Goal: Information Seeking & Learning: Find specific fact

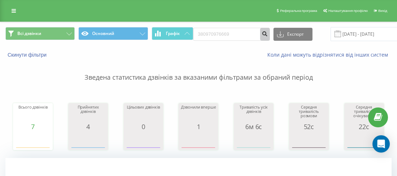
type input "380970976669"
click at [262, 33] on icon "submit" at bounding box center [265, 33] width 6 height 4
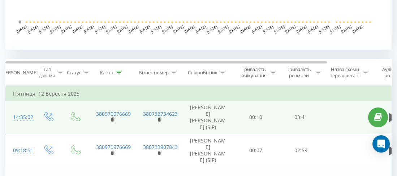
scroll to position [289, 0]
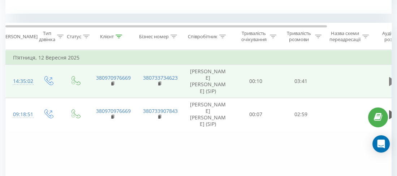
click at [387, 76] on button at bounding box center [392, 81] width 11 height 11
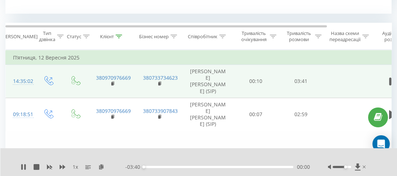
drag, startPoint x: 341, startPoint y: 167, endPoint x: 346, endPoint y: 168, distance: 5.1
click at [346, 168] on div "Accessibility label" at bounding box center [345, 167] width 3 height 3
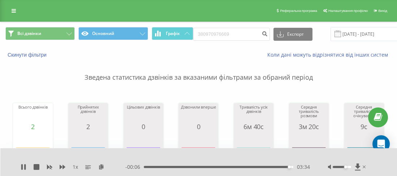
scroll to position [0, 0]
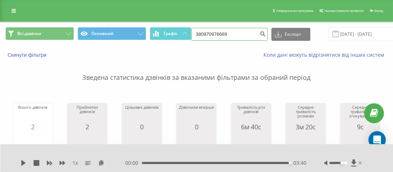
drag, startPoint x: 218, startPoint y: 35, endPoint x: 201, endPoint y: 33, distance: 17.4
click at [201, 33] on input "380970976669" at bounding box center [229, 34] width 77 height 13
paste input "0990907280"
type input "380990907280"
click at [264, 31] on div "380990907280 Експорт .csv .xls .xlsx 22.06.2025 - 22.09.2025" at bounding box center [303, 34] width 225 height 14
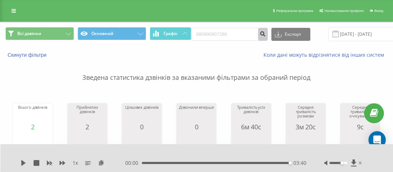
click at [260, 33] on icon "submit" at bounding box center [263, 33] width 6 height 4
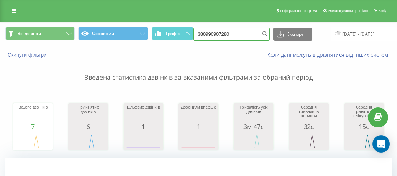
drag, startPoint x: 245, startPoint y: 30, endPoint x: 231, endPoint y: 34, distance: 14.6
click at [220, 32] on input "380990907280" at bounding box center [231, 34] width 77 height 13
click at [262, 34] on icon "submit" at bounding box center [265, 33] width 6 height 4
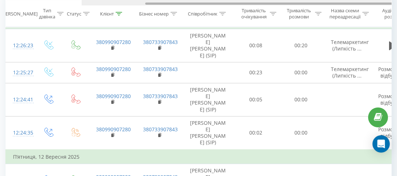
scroll to position [0, 76]
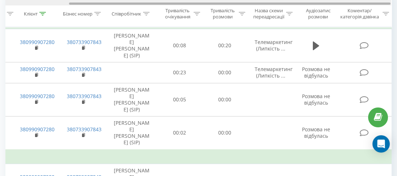
click at [328, 2] on div at bounding box center [198, 2] width 386 height 5
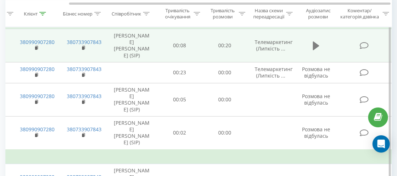
click at [317, 41] on icon at bounding box center [316, 46] width 6 height 10
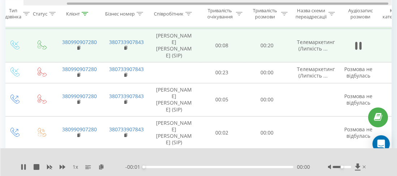
scroll to position [0, 0]
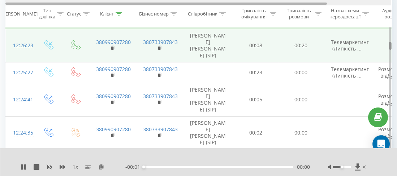
drag, startPoint x: 300, startPoint y: 3, endPoint x: 206, endPoint y: 4, distance: 94.6
click at [206, 4] on div at bounding box center [165, 4] width 321 height 2
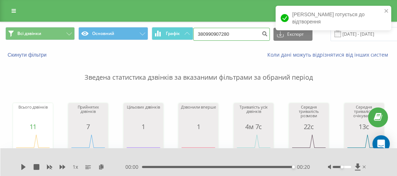
drag, startPoint x: 235, startPoint y: 36, endPoint x: 205, endPoint y: 31, distance: 30.7
click at [204, 31] on input "380990907280" at bounding box center [231, 34] width 77 height 13
paste input "0935492565"
type input "380935492565"
click at [264, 32] on button "submit" at bounding box center [265, 34] width 10 height 13
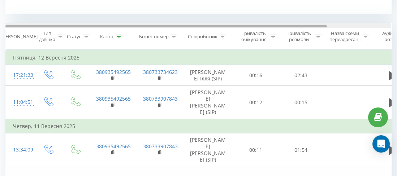
scroll to position [0, 4]
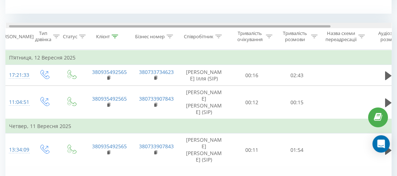
drag, startPoint x: 317, startPoint y: 26, endPoint x: 320, endPoint y: 26, distance: 3.7
click at [320, 26] on div at bounding box center [169, 26] width 321 height 2
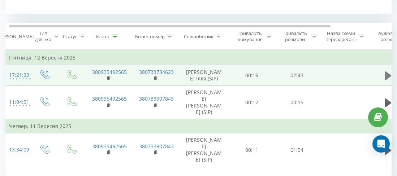
click at [385, 75] on icon at bounding box center [388, 76] width 6 height 10
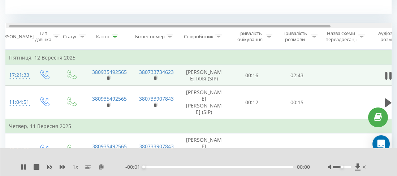
scroll to position [0, 0]
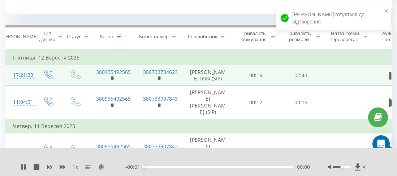
drag, startPoint x: 234, startPoint y: 26, endPoint x: 166, endPoint y: 28, distance: 67.9
click at [167, 28] on div at bounding box center [198, 25] width 386 height 5
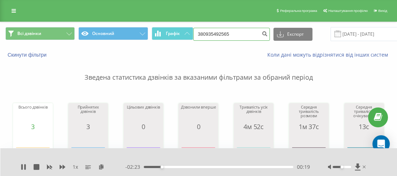
drag, startPoint x: 224, startPoint y: 34, endPoint x: 196, endPoint y: 33, distance: 27.4
click at [196, 33] on input "380935492565" at bounding box center [231, 34] width 77 height 13
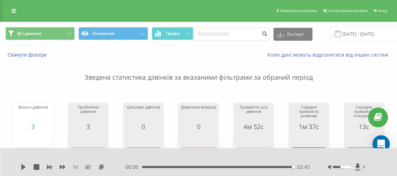
click at [216, 169] on div "00:00 02:43 02:43" at bounding box center [217, 167] width 184 height 7
click at [216, 168] on div "01:20" at bounding box center [218, 167] width 149 height 2
click at [21, 166] on icon at bounding box center [24, 167] width 6 height 6
click at [181, 166] on div "01:21" at bounding box center [218, 167] width 149 height 2
drag, startPoint x: 243, startPoint y: 29, endPoint x: 201, endPoint y: 32, distance: 42.0
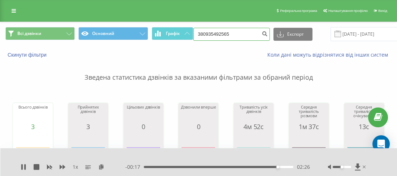
click at [201, 32] on input "380935492565" at bounding box center [231, 34] width 77 height 13
paste input "0677402673"
type input "380677402673"
click at [262, 32] on icon "submit" at bounding box center [265, 33] width 6 height 4
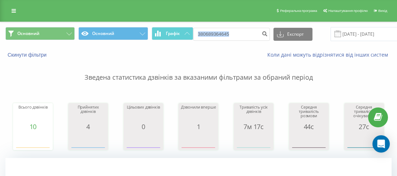
click at [199, 29] on div "Основний Основний Графік 380689364645 Експорт .csv .xls .xlsx [DATE] - [DATE]" at bounding box center [198, 34] width 396 height 24
drag, startPoint x: 230, startPoint y: 30, endPoint x: 189, endPoint y: 33, distance: 41.2
click at [189, 33] on div "Основний Основний Графік 380689364645 Експорт .csv .xls .xlsx [DATE] - [DATE]" at bounding box center [198, 34] width 386 height 14
paste input "380932389082"
type input "380932389082"
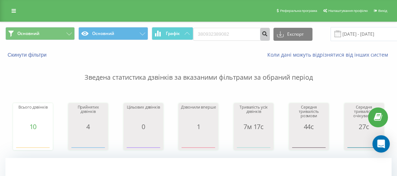
click at [260, 37] on button "submit" at bounding box center [265, 34] width 10 height 13
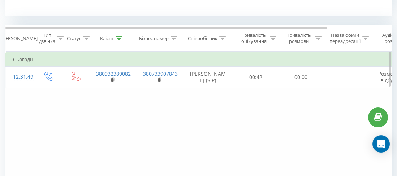
scroll to position [289, 0]
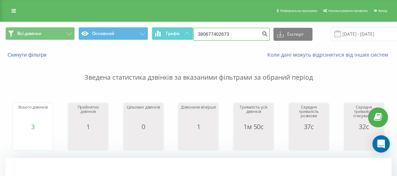
drag, startPoint x: 230, startPoint y: 35, endPoint x: 206, endPoint y: 33, distance: 24.3
click at [204, 33] on input "380677402673" at bounding box center [231, 34] width 77 height 13
paste input "0663170095"
click at [255, 30] on input "380663170095" at bounding box center [231, 34] width 77 height 13
type input "380663170095"
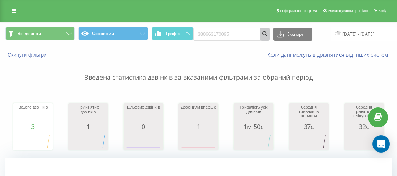
click at [260, 29] on button "submit" at bounding box center [265, 34] width 10 height 13
drag, startPoint x: 237, startPoint y: 27, endPoint x: 204, endPoint y: 27, distance: 32.9
click at [204, 27] on div "380663170095 Експорт .csv .xls .xlsx [DATE] - [DATE]" at bounding box center [305, 34] width 225 height 14
paste input "0994448180"
type input "380994448180"
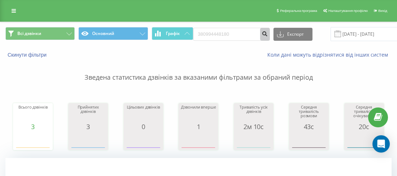
click at [262, 32] on icon "submit" at bounding box center [265, 33] width 6 height 4
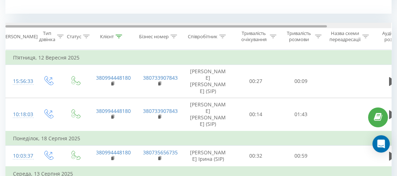
scroll to position [0, 6]
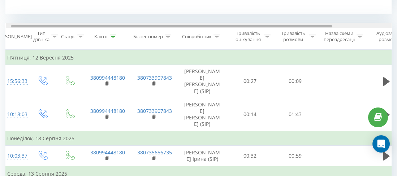
drag, startPoint x: 321, startPoint y: 25, endPoint x: 326, endPoint y: 25, distance: 5.1
click at [326, 25] on div at bounding box center [171, 26] width 321 height 2
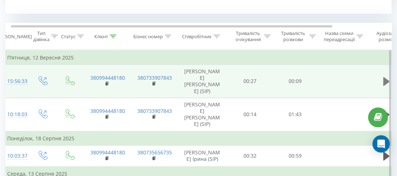
click at [384, 81] on icon at bounding box center [386, 81] width 6 height 9
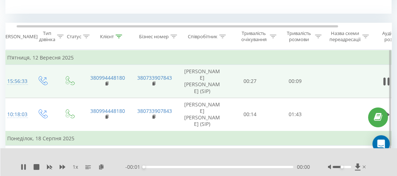
scroll to position [0, 0]
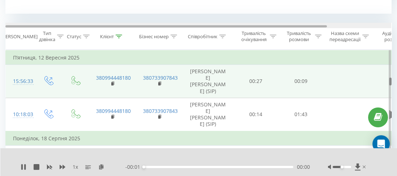
drag, startPoint x: 244, startPoint y: 26, endPoint x: 172, endPoint y: 26, distance: 71.8
click at [178, 32] on div "Дата дзвінка Тип дзвінка Статус Клієнт Бізнес номер Співробітник Тривалість очі…" at bounding box center [198, 36] width 386 height 27
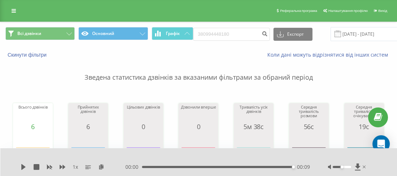
drag, startPoint x: 232, startPoint y: 31, endPoint x: 215, endPoint y: 34, distance: 17.3
click at [210, 33] on div "Всі дзвінки Основний Графік 380994448180 Експорт .csv .xls .xlsx 22.06.2025 - 2…" at bounding box center [198, 34] width 396 height 24
drag, startPoint x: 234, startPoint y: 34, endPoint x: 203, endPoint y: 34, distance: 30.3
click at [203, 34] on input "380994448180" at bounding box center [231, 34] width 77 height 13
paste input "0633853177"
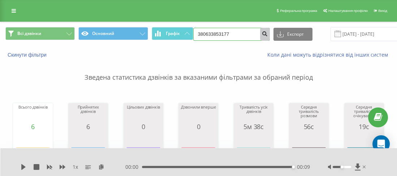
type input "380633853177"
click at [262, 32] on icon "submit" at bounding box center [265, 33] width 6 height 4
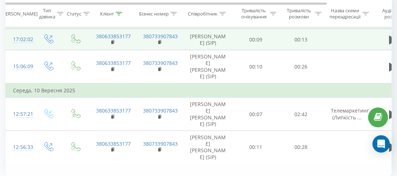
scroll to position [279, 0]
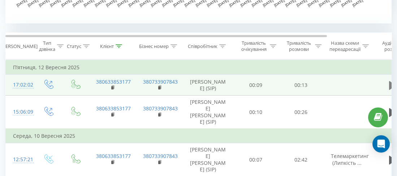
click at [389, 88] on icon at bounding box center [392, 85] width 6 height 9
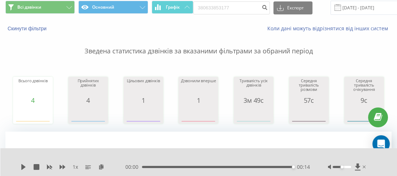
scroll to position [0, 0]
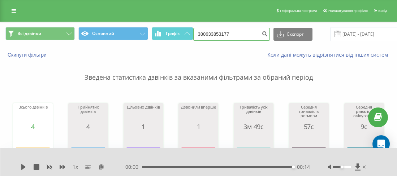
drag, startPoint x: 242, startPoint y: 31, endPoint x: 211, endPoint y: 31, distance: 30.7
click at [203, 30] on input "380633853177" at bounding box center [231, 34] width 77 height 13
paste input "0675012760"
type input "380675012760"
click at [265, 32] on button "submit" at bounding box center [265, 34] width 10 height 13
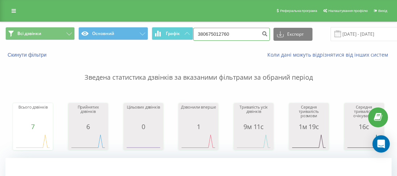
drag, startPoint x: 214, startPoint y: 36, endPoint x: 205, endPoint y: 35, distance: 9.4
click at [203, 35] on input "380675012760" at bounding box center [231, 34] width 77 height 13
paste input "0687702667"
type input "380687702667"
click at [260, 37] on button "submit" at bounding box center [265, 34] width 10 height 13
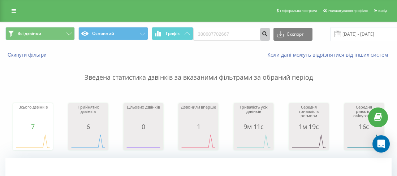
scroll to position [253, 0]
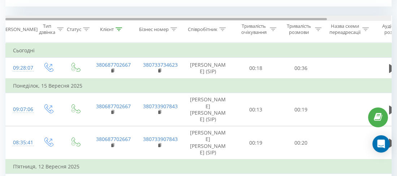
scroll to position [0, 9]
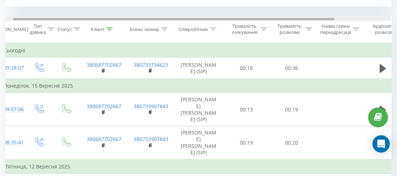
drag, startPoint x: 323, startPoint y: 18, endPoint x: 331, endPoint y: 20, distance: 8.1
click at [331, 20] on div at bounding box center [198, 18] width 386 height 5
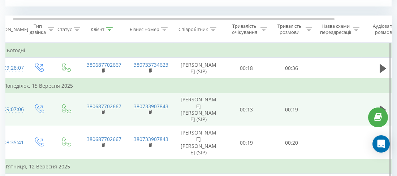
drag, startPoint x: 379, startPoint y: 67, endPoint x: 352, endPoint y: 117, distance: 57.2
click at [379, 67] on icon at bounding box center [382, 68] width 6 height 9
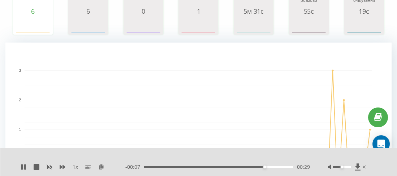
scroll to position [0, 0]
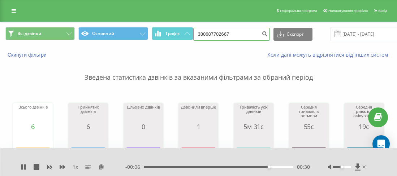
drag, startPoint x: 242, startPoint y: 35, endPoint x: 203, endPoint y: 33, distance: 38.4
click at [203, 33] on input "380687702667" at bounding box center [231, 34] width 77 height 13
paste input "0734057234"
type input "380734057234"
click at [262, 35] on icon "submit" at bounding box center [265, 33] width 6 height 4
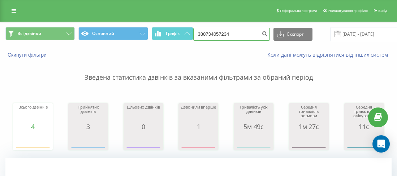
drag, startPoint x: 229, startPoint y: 32, endPoint x: 203, endPoint y: 31, distance: 26.4
click at [203, 31] on input "380734057234" at bounding box center [231, 34] width 77 height 13
paste input "0955523707"
type input "380955523707"
click at [260, 33] on button "submit" at bounding box center [265, 34] width 10 height 13
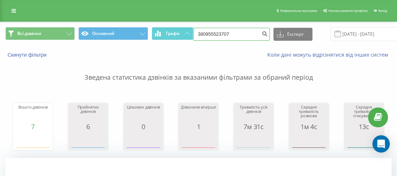
drag, startPoint x: 223, startPoint y: 36, endPoint x: 203, endPoint y: 33, distance: 20.5
click at [203, 33] on input "380955523707" at bounding box center [231, 34] width 77 height 13
paste input "0958405796"
type input "380958405796"
click at [265, 28] on button "submit" at bounding box center [265, 34] width 10 height 13
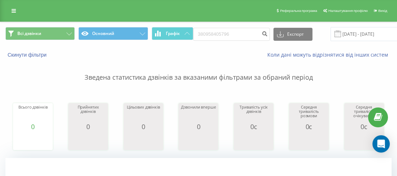
drag, startPoint x: 242, startPoint y: 27, endPoint x: 227, endPoint y: 32, distance: 16.1
click at [209, 31] on div "380958405796 Експорт .csv .xls .xlsx [DATE] - [DATE]" at bounding box center [305, 34] width 225 height 14
drag, startPoint x: 211, startPoint y: 33, endPoint x: 208, endPoint y: 32, distance: 3.8
click at [205, 32] on input "380" at bounding box center [231, 34] width 77 height 13
paste input "0933134541"
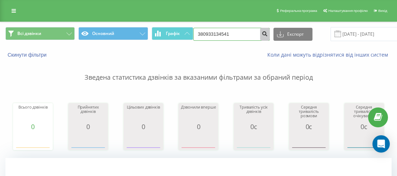
type input "380933134541"
click at [260, 36] on button "submit" at bounding box center [265, 34] width 10 height 13
drag, startPoint x: 223, startPoint y: 39, endPoint x: 218, endPoint y: 36, distance: 5.9
click at [214, 36] on div "Всі дзвінки Основний Графік 380933134541 Експорт .csv .xls .xlsx [DATE] - [DATE]" at bounding box center [198, 34] width 396 height 24
drag, startPoint x: 218, startPoint y: 33, endPoint x: 203, endPoint y: 32, distance: 16.0
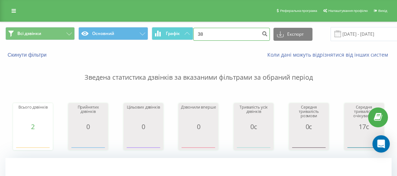
click at [203, 32] on input "38" at bounding box center [231, 34] width 77 height 13
paste input "0967759659"
type input "380967759659"
click at [262, 32] on icon "submit" at bounding box center [265, 33] width 6 height 4
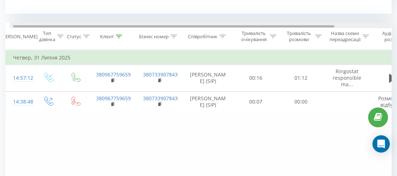
scroll to position [0, 8]
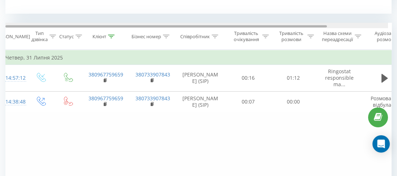
drag, startPoint x: 322, startPoint y: 27, endPoint x: 342, endPoint y: 41, distance: 24.9
click at [328, 27] on div at bounding box center [195, 25] width 386 height 5
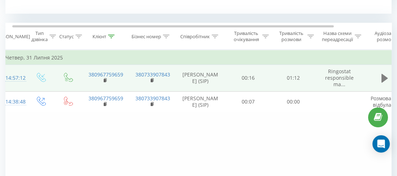
click at [382, 80] on icon at bounding box center [384, 78] width 6 height 9
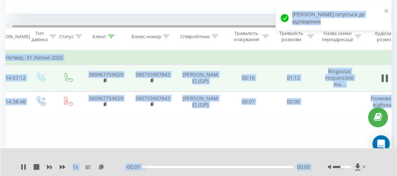
drag, startPoint x: 269, startPoint y: 27, endPoint x: 266, endPoint y: 27, distance: 3.6
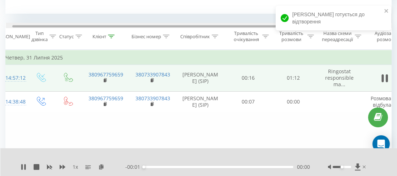
scroll to position [0, 76]
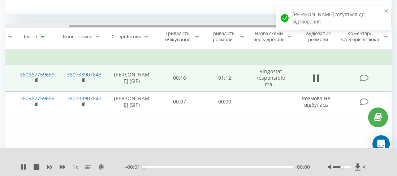
drag, startPoint x: 266, startPoint y: 27, endPoint x: 205, endPoint y: 23, distance: 60.7
click at [206, 23] on div at bounding box center [198, 25] width 386 height 5
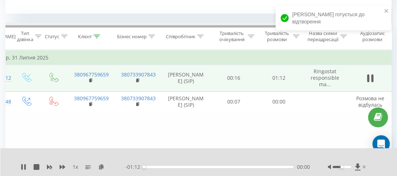
scroll to position [0, 0]
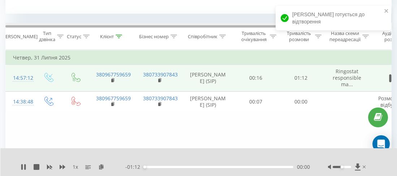
drag, startPoint x: 200, startPoint y: 26, endPoint x: 136, endPoint y: 19, distance: 63.8
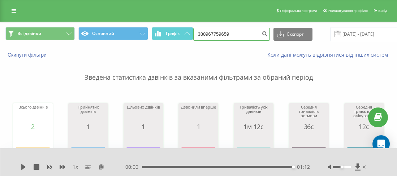
drag, startPoint x: 225, startPoint y: 33, endPoint x: 205, endPoint y: 31, distance: 20.3
click at [204, 31] on input "380967759659" at bounding box center [231, 34] width 77 height 13
paste input "0992719787"
type input "380992719787"
click at [260, 30] on button "submit" at bounding box center [265, 34] width 10 height 13
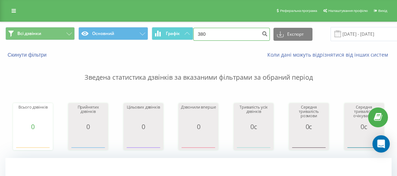
click at [204, 32] on input "380" at bounding box center [231, 34] width 77 height 13
paste input "0950506858"
type input "380950506858"
click at [262, 31] on icon "submit" at bounding box center [265, 33] width 6 height 4
click at [360, 34] on input "[DATE] - [DATE]" at bounding box center [373, 34] width 87 height 14
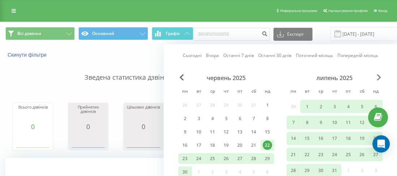
click at [377, 78] on span "Next Month" at bounding box center [379, 77] width 4 height 6
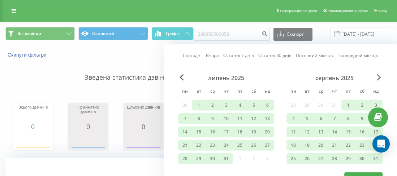
click at [377, 78] on span "Next Month" at bounding box center [379, 77] width 4 height 6
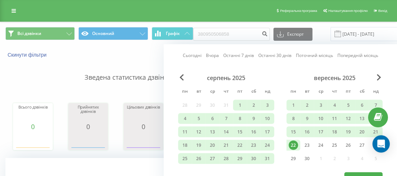
drag, startPoint x: 294, startPoint y: 146, endPoint x: 290, endPoint y: 144, distance: 5.3
click at [294, 146] on div "22" at bounding box center [292, 145] width 9 height 9
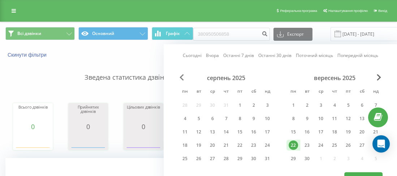
click at [180, 78] on span "Previous Month" at bounding box center [181, 77] width 4 height 6
click at [182, 79] on span "Previous Month" at bounding box center [181, 77] width 4 height 6
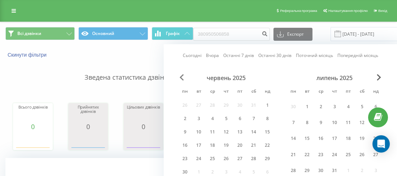
click at [182, 79] on span "Previous Month" at bounding box center [181, 77] width 4 height 6
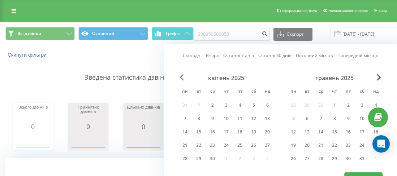
click at [182, 79] on span "Previous Month" at bounding box center [181, 77] width 4 height 6
click at [181, 78] on span "Previous Month" at bounding box center [181, 77] width 4 height 6
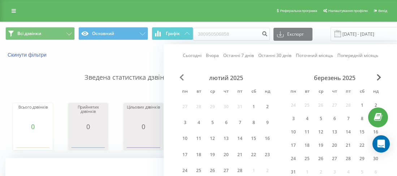
click at [181, 78] on span "Previous Month" at bounding box center [181, 77] width 4 height 6
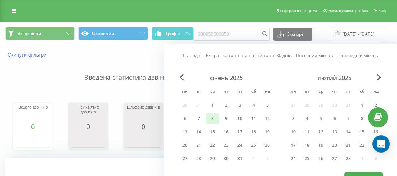
click at [209, 118] on div "8" at bounding box center [212, 118] width 9 height 9
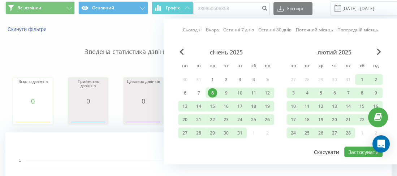
scroll to position [36, 0]
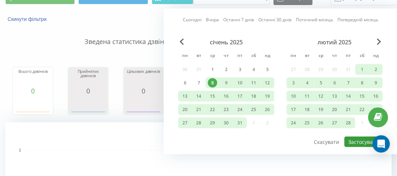
click at [345, 138] on button "Застосувати" at bounding box center [363, 142] width 38 height 10
type input "08.01.2025 - 22.09.2025"
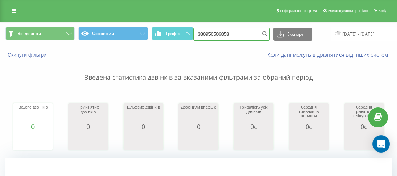
drag, startPoint x: 235, startPoint y: 32, endPoint x: 207, endPoint y: 31, distance: 28.6
click at [207, 31] on input "380950506858" at bounding box center [231, 34] width 77 height 13
paste input "0677402673"
type input "380677402673"
click at [265, 30] on button "submit" at bounding box center [265, 34] width 10 height 13
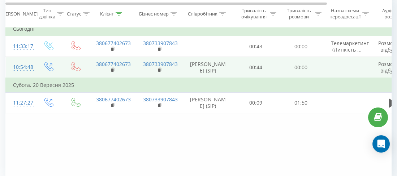
scroll to position [325, 0]
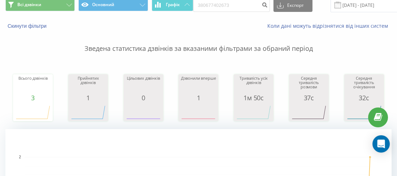
scroll to position [0, 0]
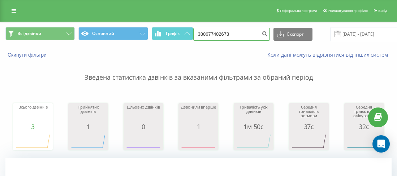
drag, startPoint x: 237, startPoint y: 31, endPoint x: 202, endPoint y: 31, distance: 34.7
click at [202, 31] on input "380677402673" at bounding box center [231, 34] width 77 height 13
type input "380673129119"
click at [262, 35] on icon "submit" at bounding box center [265, 33] width 6 height 4
drag, startPoint x: 223, startPoint y: 37, endPoint x: 203, endPoint y: 35, distance: 19.9
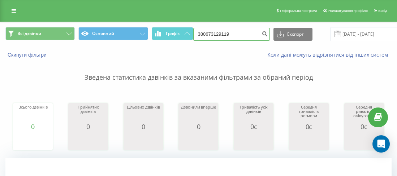
click at [203, 35] on input "380673129119" at bounding box center [231, 34] width 77 height 13
paste input "0633712769"
type input "380633712769"
click at [262, 35] on icon "submit" at bounding box center [265, 33] width 6 height 4
drag, startPoint x: 202, startPoint y: 32, endPoint x: 211, endPoint y: 32, distance: 8.7
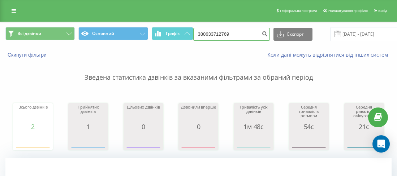
click at [203, 32] on input "380633712769" at bounding box center [231, 34] width 77 height 13
paste input "0965565000"
type input "380965565000"
click at [260, 38] on button "submit" at bounding box center [265, 34] width 10 height 13
click at [205, 34] on input "380965565000" at bounding box center [231, 34] width 77 height 13
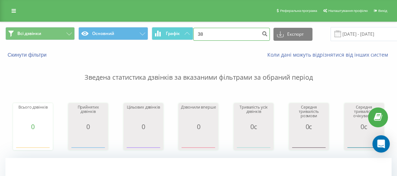
paste input "0675628997"
type input "380675628997"
click at [263, 35] on icon "submit" at bounding box center [265, 33] width 6 height 4
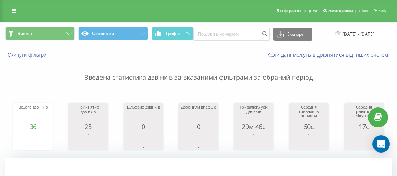
click at [344, 32] on input "22.09.2025 - 22.09.2025" at bounding box center [373, 34] width 87 height 14
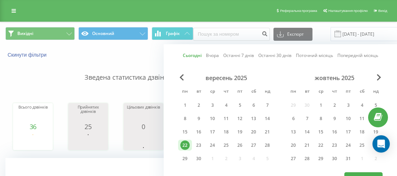
click at [122, 67] on p "Зведена статистика дзвінків за вказаними фільтрами за обраний період" at bounding box center [198, 70] width 386 height 24
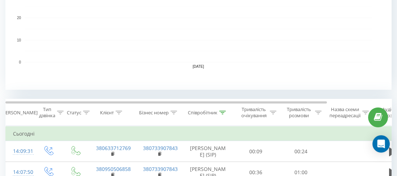
scroll to position [217, 0]
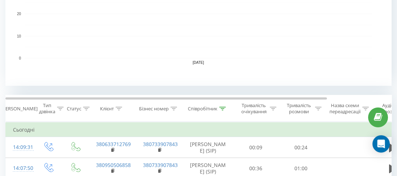
drag, startPoint x: 221, startPoint y: 102, endPoint x: 222, endPoint y: 115, distance: 13.0
click at [221, 103] on th "Співробітник" at bounding box center [208, 108] width 51 height 27
click at [220, 108] on icon at bounding box center [222, 109] width 6 height 4
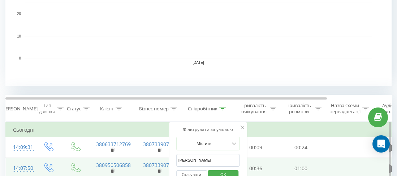
scroll to position [289, 0]
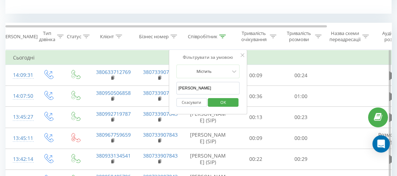
click at [174, 84] on div "Фільтрувати за умовою Містить шашкіна Скасувати OK" at bounding box center [208, 82] width 79 height 65
type input "борщовська"
click at [217, 97] on span "OK" at bounding box center [223, 102] width 20 height 11
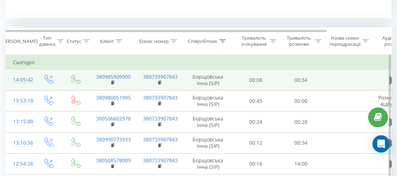
scroll to position [289, 0]
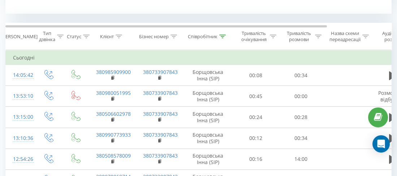
click at [221, 35] on icon at bounding box center [223, 37] width 6 height 4
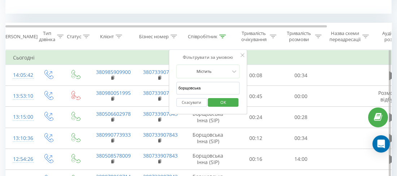
drag, startPoint x: 204, startPoint y: 87, endPoint x: 171, endPoint y: 86, distance: 33.2
type input "шашкіна"
click at [212, 105] on button "OK" at bounding box center [223, 102] width 31 height 9
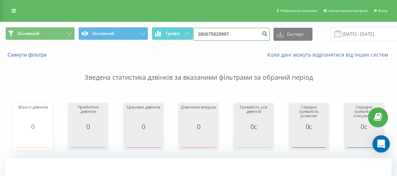
drag, startPoint x: 234, startPoint y: 31, endPoint x: 205, endPoint y: 32, distance: 28.9
click at [205, 32] on input "380675628997" at bounding box center [231, 34] width 77 height 13
paste input "0671112205"
type input "380671112205"
click at [264, 31] on icon "submit" at bounding box center [265, 33] width 6 height 4
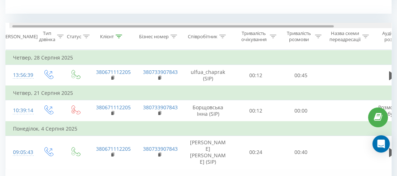
scroll to position [0, 6]
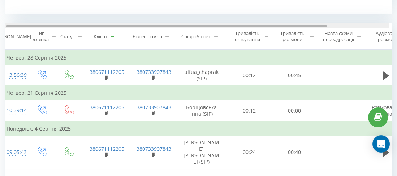
drag, startPoint x: 314, startPoint y: 26, endPoint x: 320, endPoint y: 27, distance: 5.5
click at [320, 27] on div at bounding box center [166, 26] width 321 height 2
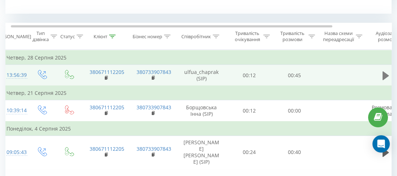
click at [383, 76] on icon at bounding box center [385, 75] width 6 height 9
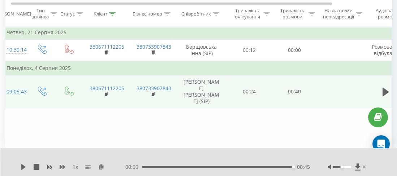
scroll to position [351, 0]
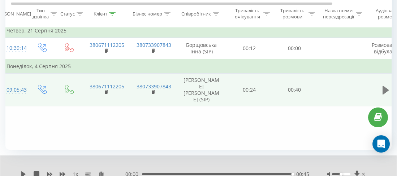
click at [384, 90] on icon at bounding box center [385, 90] width 6 height 9
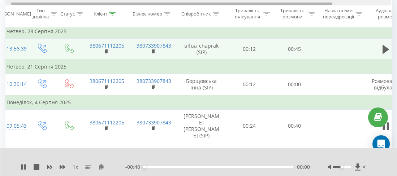
scroll to position [0, 0]
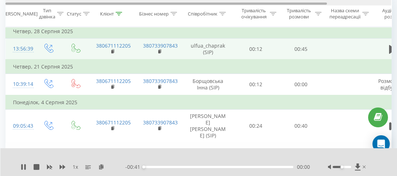
drag, startPoint x: 183, startPoint y: 3, endPoint x: 162, endPoint y: 4, distance: 20.2
click at [162, 4] on div at bounding box center [165, 4] width 321 height 2
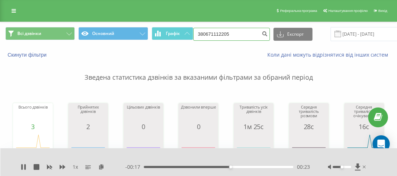
drag, startPoint x: 238, startPoint y: 33, endPoint x: 204, endPoint y: 29, distance: 34.9
click at [204, 29] on input "380671112205" at bounding box center [231, 34] width 77 height 13
paste input "0971571995"
type input "380971571995"
click at [266, 35] on div "380971571995 Експорт .csv .xls .xlsx 22.06.2025 - 22.09.2025" at bounding box center [305, 34] width 225 height 14
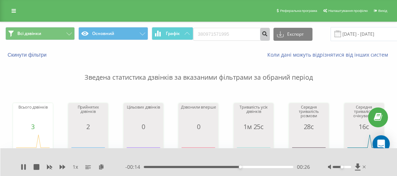
click at [262, 33] on icon "submit" at bounding box center [265, 33] width 6 height 4
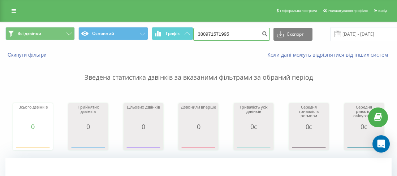
drag, startPoint x: 218, startPoint y: 33, endPoint x: 204, endPoint y: 32, distance: 14.1
click at [204, 32] on input "380971571995" at bounding box center [231, 34] width 77 height 13
paste input "0975079115"
type input "380975079115"
click at [264, 29] on button "submit" at bounding box center [265, 34] width 10 height 13
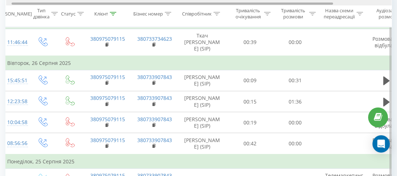
scroll to position [0, 8]
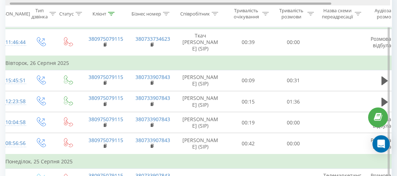
drag, startPoint x: 305, startPoint y: 3, endPoint x: 357, endPoint y: 53, distance: 72.3
click at [313, 5] on div at bounding box center [197, 2] width 386 height 5
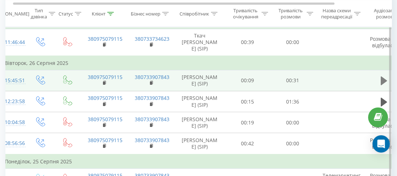
click at [381, 77] on icon at bounding box center [384, 81] width 6 height 9
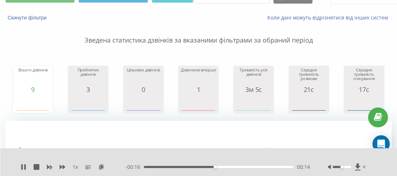
scroll to position [0, 0]
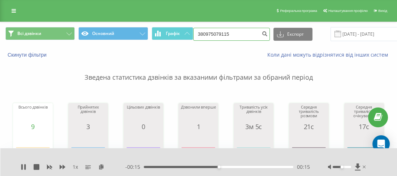
drag, startPoint x: 221, startPoint y: 34, endPoint x: 202, endPoint y: 33, distance: 19.2
click at [202, 33] on input "380975079115" at bounding box center [231, 34] width 77 height 13
paste input "0937563206"
type input "380937563206"
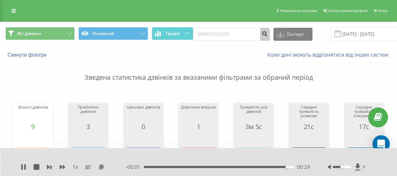
click at [262, 32] on icon "submit" at bounding box center [265, 33] width 6 height 4
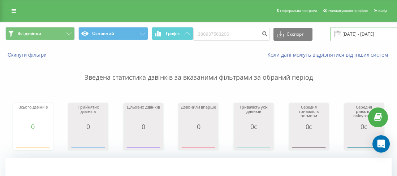
click at [361, 31] on input "[DATE] - [DATE]" at bounding box center [373, 34] width 87 height 14
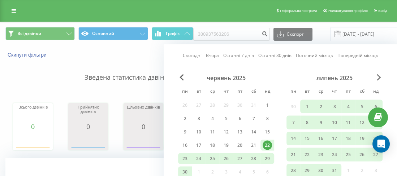
click at [377, 76] on span "Next Month" at bounding box center [379, 77] width 4 height 6
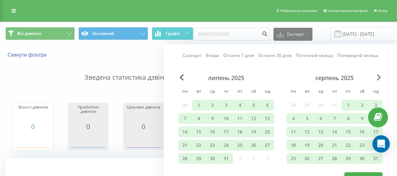
click at [377, 76] on span "Next Month" at bounding box center [379, 77] width 4 height 6
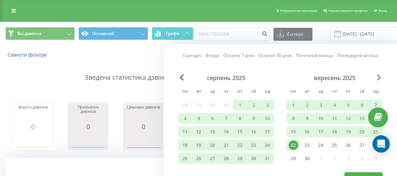
click at [377, 76] on span "Next Month" at bounding box center [379, 77] width 4 height 6
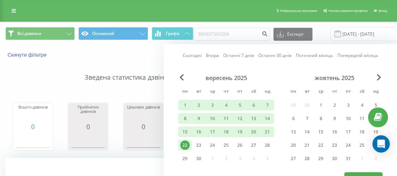
click at [190, 144] on div "22" at bounding box center [184, 145] width 9 height 9
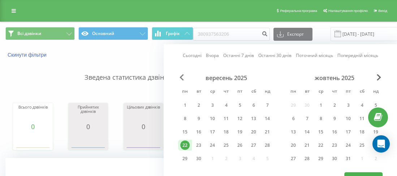
click at [183, 78] on span "Previous Month" at bounding box center [181, 77] width 4 height 6
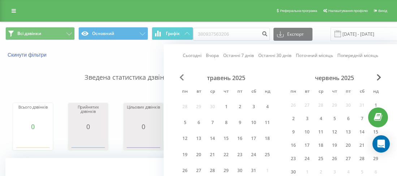
click at [183, 78] on span "Previous Month" at bounding box center [181, 77] width 4 height 6
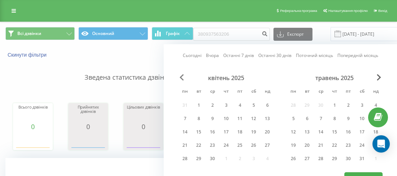
click at [183, 78] on span "Previous Month" at bounding box center [181, 77] width 4 height 6
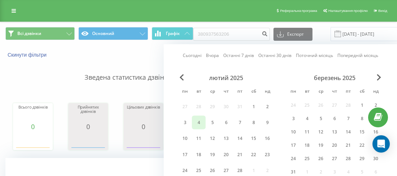
click at [198, 127] on div "4" at bounding box center [199, 122] width 14 height 13
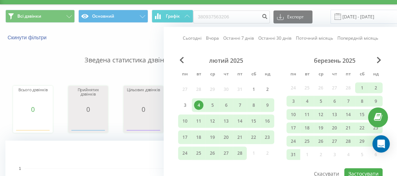
scroll to position [36, 0]
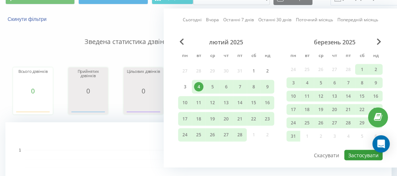
click at [349, 150] on button "Застосувати" at bounding box center [363, 155] width 38 height 10
type input "[DATE] - [DATE]"
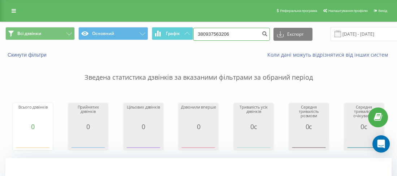
drag, startPoint x: 238, startPoint y: 35, endPoint x: 209, endPoint y: 33, distance: 28.6
click at [203, 33] on input "380937563206" at bounding box center [231, 34] width 77 height 13
paste input "0632617766"
type input "380632617766"
click at [260, 37] on button "submit" at bounding box center [265, 34] width 10 height 13
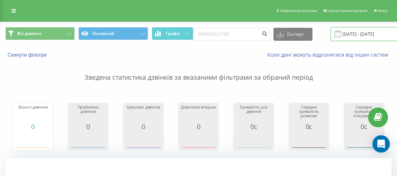
click at [360, 32] on input "[DATE] - [DATE]" at bounding box center [373, 34] width 87 height 14
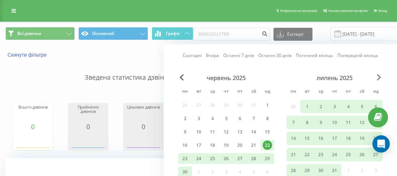
click at [380, 74] on span "Next Month" at bounding box center [379, 77] width 4 height 6
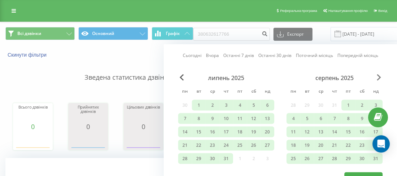
click at [380, 74] on span "Next Month" at bounding box center [379, 77] width 4 height 6
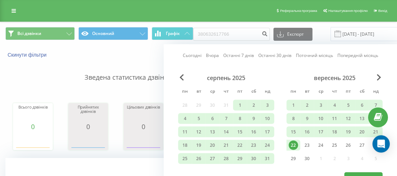
click at [296, 144] on div "22" at bounding box center [292, 145] width 9 height 9
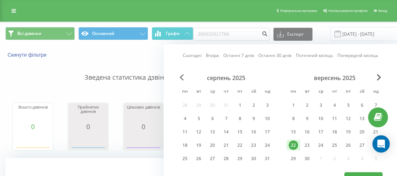
click at [179, 77] on div "серпень 2025 пн вт ср чт пт сб нд 28 29 30 31 1 2 3 4 5 6 7 8 9 10 11 12 13 14 …" at bounding box center [280, 122] width 204 height 97
click at [180, 77] on span "Previous Month" at bounding box center [181, 77] width 4 height 6
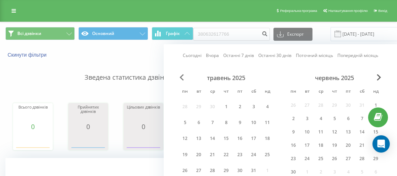
click at [180, 77] on span "Previous Month" at bounding box center [181, 77] width 4 height 6
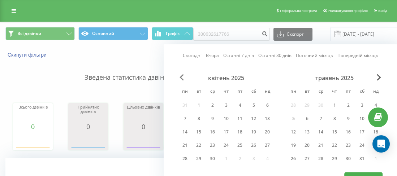
click at [180, 77] on span "Previous Month" at bounding box center [181, 77] width 4 height 6
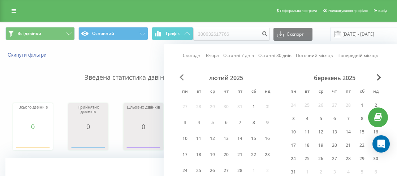
click at [180, 77] on span "Previous Month" at bounding box center [181, 77] width 4 height 6
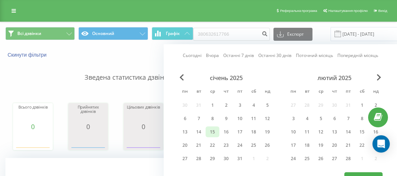
click at [213, 127] on div "15" at bounding box center [212, 132] width 14 height 11
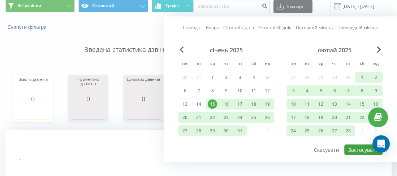
scroll to position [36, 0]
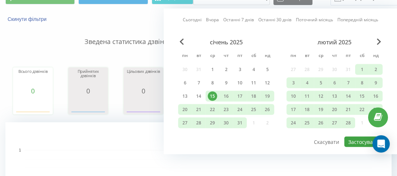
drag, startPoint x: 352, startPoint y: 133, endPoint x: 355, endPoint y: 137, distance: 5.0
click at [353, 134] on div "січень 2025 пн вт ср чт пт сб нд 30 31 1 2 3 4 5 6 7 8 9 10 11 12 13 14 15 16 1…" at bounding box center [280, 87] width 204 height 97
click at [355, 137] on button "Застосувати" at bounding box center [363, 142] width 38 height 10
type input "[DATE] - [DATE]"
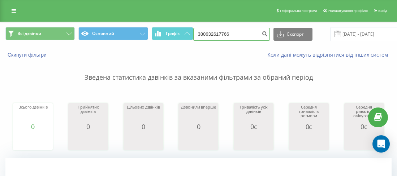
drag, startPoint x: 238, startPoint y: 37, endPoint x: 201, endPoint y: 31, distance: 37.2
click at [201, 31] on input "380632617766" at bounding box center [231, 34] width 77 height 13
paste input "0504479693"
type input "380504479693"
click at [262, 32] on icon "submit" at bounding box center [265, 33] width 6 height 4
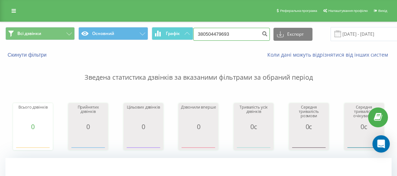
drag, startPoint x: 238, startPoint y: 35, endPoint x: 204, endPoint y: 34, distance: 34.0
click at [203, 34] on input "380504479693" at bounding box center [231, 34] width 77 height 13
paste input "0990532073"
type input "380990532073"
click at [262, 31] on icon "submit" at bounding box center [265, 33] width 6 height 4
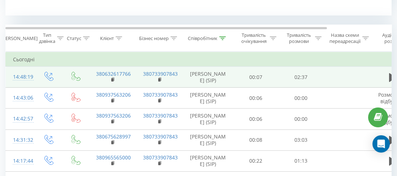
scroll to position [289, 0]
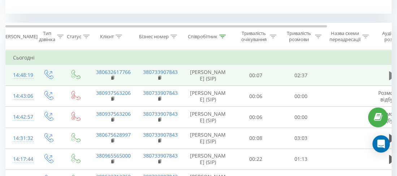
click at [387, 81] on button at bounding box center [392, 75] width 11 height 11
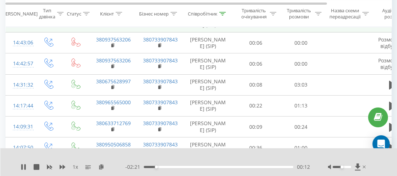
scroll to position [361, 0]
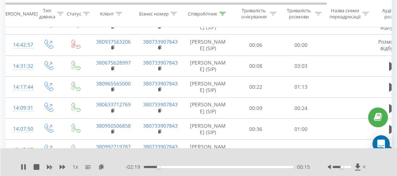
click at [248, 166] on div "- 02:19 00:15 00:15" at bounding box center [217, 167] width 184 height 7
click at [249, 168] on div "00:15" at bounding box center [218, 167] width 149 height 2
drag, startPoint x: 341, startPoint y: 167, endPoint x: 351, endPoint y: 167, distance: 10.5
click at [351, 167] on div "Accessibility label" at bounding box center [350, 167] width 3 height 3
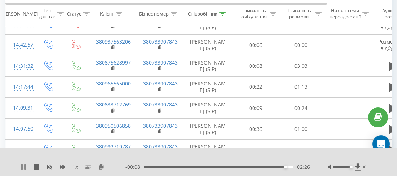
click at [23, 165] on icon at bounding box center [24, 167] width 6 height 6
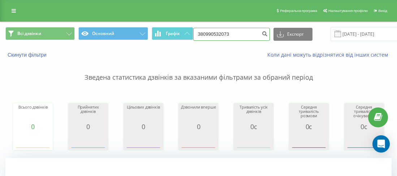
drag, startPoint x: 215, startPoint y: 34, endPoint x: 210, endPoint y: 34, distance: 4.7
click at [203, 32] on input "380990532073" at bounding box center [231, 34] width 77 height 13
paste input "0672668128"
type input "380672668128"
click at [262, 35] on icon "submit" at bounding box center [265, 33] width 6 height 4
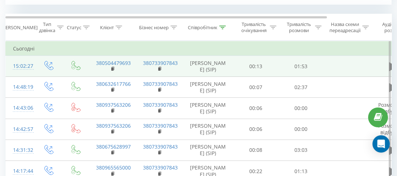
scroll to position [289, 0]
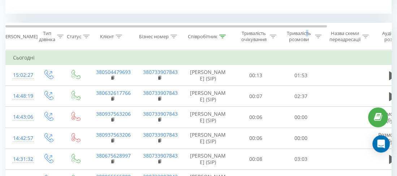
click at [308, 28] on th "Тривалість розмови" at bounding box center [300, 36] width 45 height 27
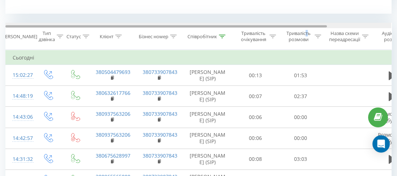
scroll to position [0, 3]
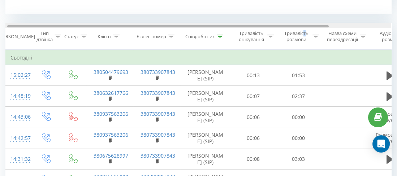
drag, startPoint x: 308, startPoint y: 28, endPoint x: 338, endPoint y: 47, distance: 35.6
click at [309, 26] on div at bounding box center [167, 26] width 321 height 2
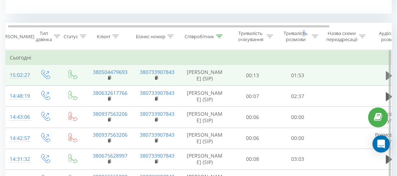
click at [386, 78] on icon at bounding box center [389, 75] width 6 height 9
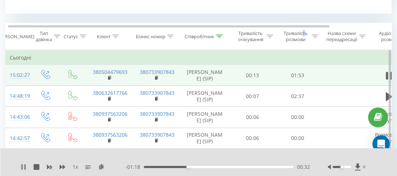
click at [25, 167] on icon at bounding box center [24, 167] width 1 height 6
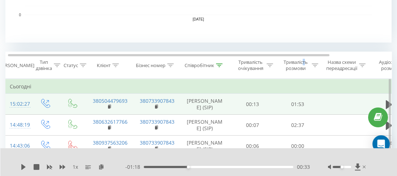
scroll to position [72, 0]
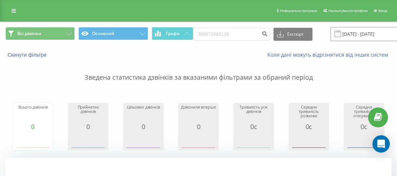
click at [365, 32] on input "[DATE] - [DATE]" at bounding box center [373, 34] width 87 height 14
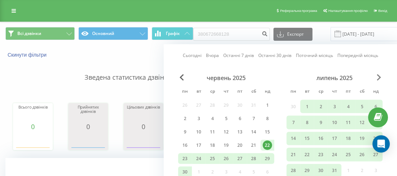
click at [377, 78] on span "Next Month" at bounding box center [379, 77] width 4 height 6
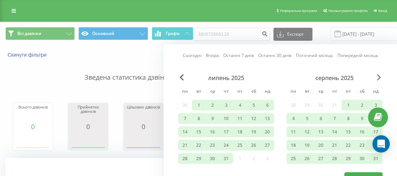
click at [377, 78] on span "Next Month" at bounding box center [379, 77] width 4 height 6
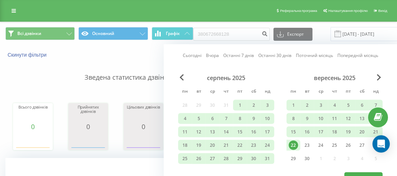
click at [296, 145] on div "22" at bounding box center [292, 145] width 9 height 9
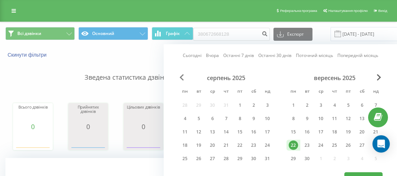
click at [182, 75] on span "Previous Month" at bounding box center [181, 77] width 4 height 6
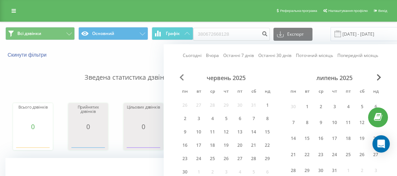
click at [182, 75] on span "Previous Month" at bounding box center [181, 77] width 4 height 6
click at [181, 76] on span "Previous Month" at bounding box center [181, 77] width 4 height 6
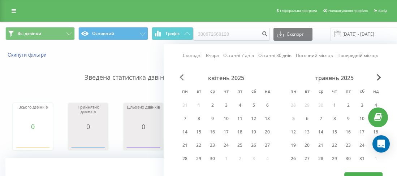
click at [181, 76] on span "Previous Month" at bounding box center [181, 77] width 4 height 6
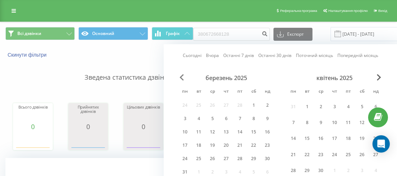
click at [181, 76] on span "Previous Month" at bounding box center [181, 77] width 4 height 6
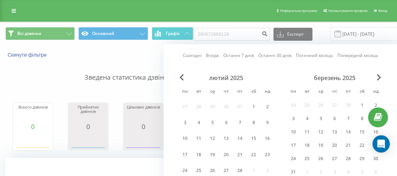
click at [230, 120] on div "6" at bounding box center [225, 122] width 9 height 9
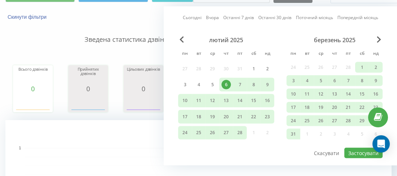
scroll to position [72, 0]
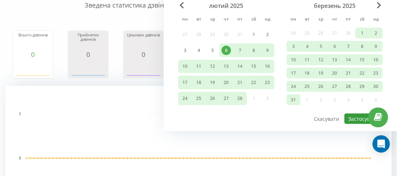
click at [355, 118] on button "Застосувати" at bounding box center [363, 119] width 38 height 10
type input "06.02.2025 - 22.09.2025"
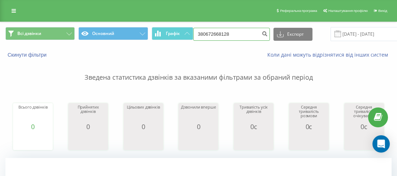
drag, startPoint x: 230, startPoint y: 33, endPoint x: 205, endPoint y: 30, distance: 25.1
click at [205, 30] on input "380672668128" at bounding box center [231, 34] width 77 height 13
click at [208, 31] on input "380" at bounding box center [231, 34] width 77 height 13
paste input "0505388583"
type input "380505388583"
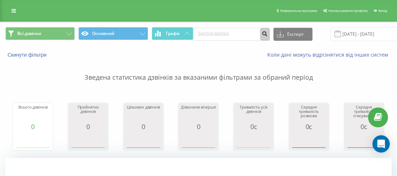
click at [260, 36] on button "submit" at bounding box center [265, 34] width 10 height 13
drag, startPoint x: 239, startPoint y: 29, endPoint x: 207, endPoint y: 31, distance: 33.0
click at [204, 30] on input "380505388583" at bounding box center [231, 34] width 77 height 13
paste input "0989688220"
click at [200, 34] on input "30989688220" at bounding box center [231, 34] width 77 height 13
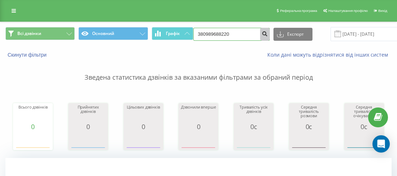
type input "380989688220"
click at [262, 33] on icon "submit" at bounding box center [265, 33] width 6 height 4
drag, startPoint x: 225, startPoint y: 30, endPoint x: 204, endPoint y: 30, distance: 21.3
click at [204, 30] on input "380989688220" at bounding box center [231, 34] width 77 height 13
paste input "0668492079"
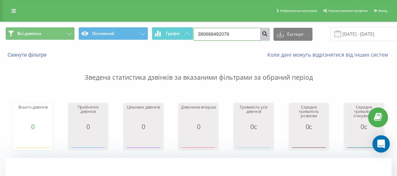
type input "380668492079"
click at [260, 36] on button "submit" at bounding box center [265, 34] width 10 height 13
drag, startPoint x: 216, startPoint y: 34, endPoint x: 203, endPoint y: 32, distance: 12.8
click at [203, 32] on input "380668492079" at bounding box center [231, 34] width 77 height 13
paste input "0930153067"
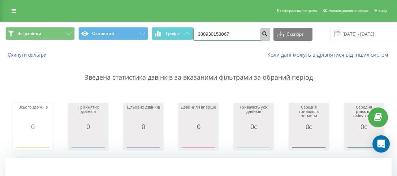
type input "380930153067"
click at [262, 31] on icon "submit" at bounding box center [265, 33] width 6 height 4
drag, startPoint x: 235, startPoint y: 35, endPoint x: 206, endPoint y: 33, distance: 28.6
click at [201, 32] on input "380981260982" at bounding box center [231, 34] width 77 height 13
paste input "0938157669"
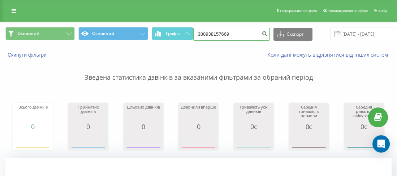
type input "380938157669"
click at [260, 38] on button "submit" at bounding box center [265, 34] width 10 height 13
drag, startPoint x: 261, startPoint y: 33, endPoint x: 200, endPoint y: 59, distance: 66.3
click at [262, 33] on icon "submit" at bounding box center [265, 33] width 6 height 4
drag, startPoint x: 215, startPoint y: 34, endPoint x: 204, endPoint y: 34, distance: 11.6
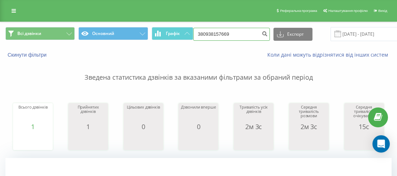
click at [204, 34] on input "380938157669" at bounding box center [231, 34] width 77 height 13
paste input "0687403699"
type input "380687403699"
click at [262, 34] on icon "submit" at bounding box center [265, 33] width 6 height 4
drag, startPoint x: 217, startPoint y: 34, endPoint x: 201, endPoint y: 31, distance: 15.6
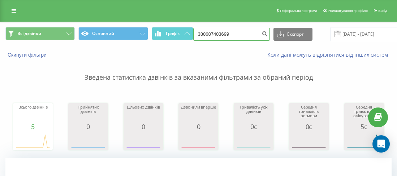
click at [201, 31] on input "380687403699" at bounding box center [231, 34] width 77 height 13
paste input "0981260982"
type input "380981260982"
click at [260, 35] on button "submit" at bounding box center [265, 34] width 10 height 13
drag, startPoint x: 222, startPoint y: 34, endPoint x: 202, endPoint y: 34, distance: 19.9
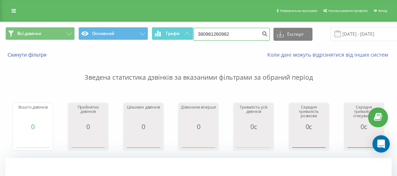
click at [202, 34] on input "380981260982" at bounding box center [231, 34] width 77 height 13
paste input "0689748880"
click at [257, 36] on form "380689748880" at bounding box center [231, 34] width 77 height 13
type input "380689748880"
click at [262, 35] on icon "submit" at bounding box center [265, 33] width 6 height 4
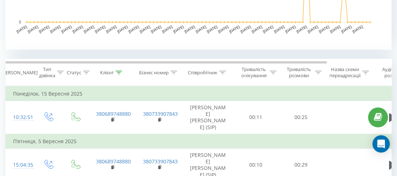
scroll to position [289, 0]
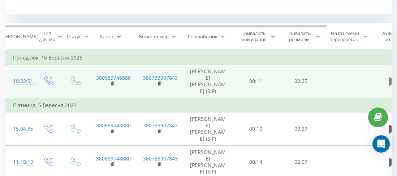
click at [387, 81] on button at bounding box center [392, 81] width 11 height 11
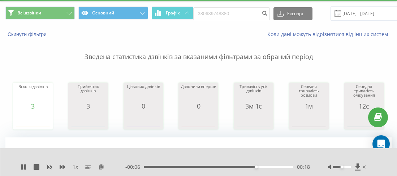
scroll to position [0, 0]
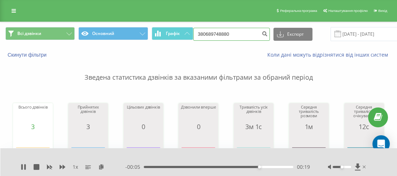
drag, startPoint x: 239, startPoint y: 30, endPoint x: 205, endPoint y: 30, distance: 33.6
click at [205, 30] on input "380689748880" at bounding box center [231, 34] width 77 height 13
paste input "0634054551"
type input "380634054551"
click at [262, 30] on button "submit" at bounding box center [265, 34] width 10 height 13
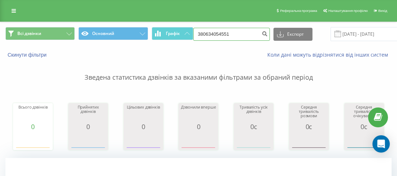
drag, startPoint x: 233, startPoint y: 35, endPoint x: 203, endPoint y: 32, distance: 30.1
click at [203, 32] on input "380634054551" at bounding box center [231, 34] width 77 height 13
paste input "0936355715"
type input "380936355715"
click at [264, 33] on button "submit" at bounding box center [265, 34] width 10 height 13
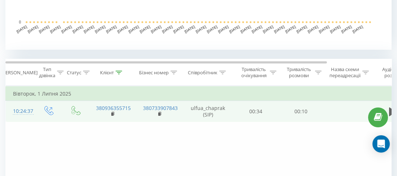
scroll to position [289, 0]
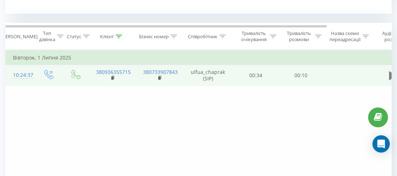
click at [389, 75] on icon at bounding box center [392, 75] width 6 height 9
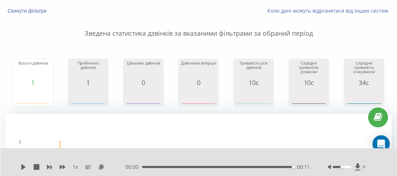
scroll to position [0, 0]
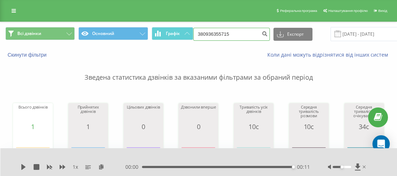
drag, startPoint x: 239, startPoint y: 30, endPoint x: 204, endPoint y: 31, distance: 34.7
click at [204, 31] on input "380936355715" at bounding box center [231, 34] width 77 height 13
paste input "0970765932"
type input "380970765932"
click at [262, 35] on icon "submit" at bounding box center [265, 33] width 6 height 4
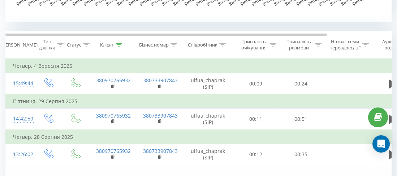
scroll to position [289, 0]
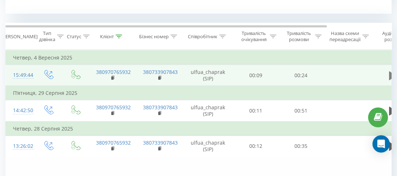
click at [390, 74] on icon at bounding box center [392, 75] width 6 height 9
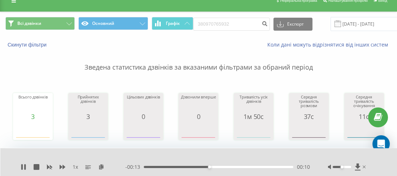
scroll to position [0, 0]
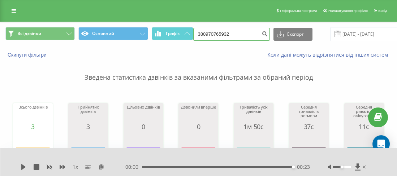
drag, startPoint x: 242, startPoint y: 34, endPoint x: 203, endPoint y: 34, distance: 39.4
click at [203, 34] on input "380970765932" at bounding box center [231, 34] width 77 height 13
paste input "0662168020"
type input "380662168020"
click at [260, 36] on button "submit" at bounding box center [265, 34] width 10 height 13
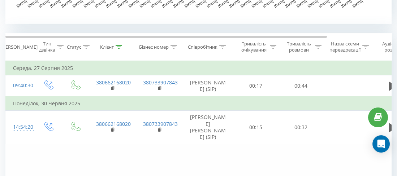
scroll to position [289, 0]
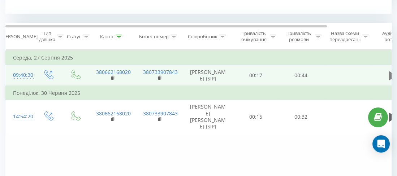
click at [389, 74] on icon at bounding box center [392, 75] width 6 height 9
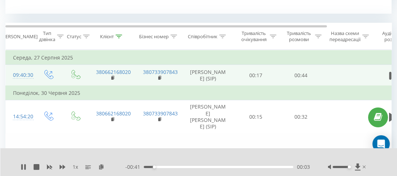
drag, startPoint x: 342, startPoint y: 168, endPoint x: 316, endPoint y: 175, distance: 27.0
click at [348, 169] on div at bounding box center [347, 167] width 39 height 7
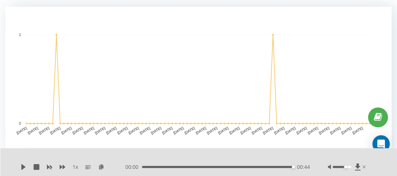
scroll to position [0, 0]
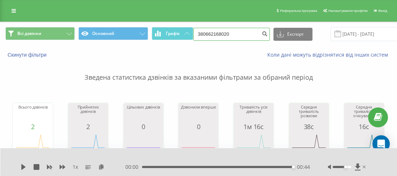
drag, startPoint x: 239, startPoint y: 35, endPoint x: 204, endPoint y: 33, distance: 34.7
click at [204, 33] on input "380662168020" at bounding box center [231, 34] width 77 height 13
paste input "0967630020"
type input "380967630020"
click at [268, 32] on div "380967630020 Експорт .csv .xls .xlsx [DATE] - [DATE]" at bounding box center [305, 34] width 225 height 14
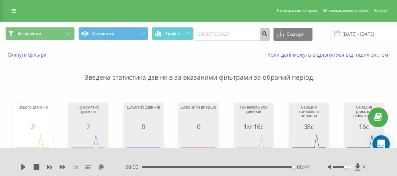
click at [264, 35] on button "submit" at bounding box center [265, 34] width 10 height 13
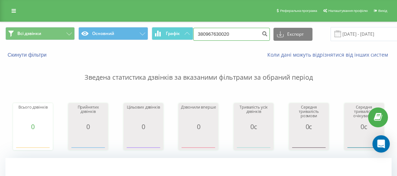
drag, startPoint x: 239, startPoint y: 31, endPoint x: 205, endPoint y: 32, distance: 33.9
click at [202, 32] on input "380967630020" at bounding box center [231, 34] width 77 height 13
paste input "0965947090"
type input "380965947090"
click at [260, 29] on button "submit" at bounding box center [265, 34] width 10 height 13
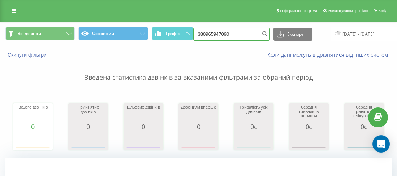
drag, startPoint x: 241, startPoint y: 32, endPoint x: 203, endPoint y: 33, distance: 37.9
click at [203, 33] on input "380965947090" at bounding box center [231, 34] width 77 height 13
paste input "0965947090"
type input "380965947090"
click at [262, 35] on icon "submit" at bounding box center [265, 33] width 6 height 4
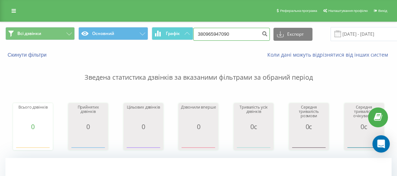
drag, startPoint x: 223, startPoint y: 34, endPoint x: 203, endPoint y: 34, distance: 20.6
click at [203, 34] on input "380965947090" at bounding box center [231, 34] width 77 height 13
paste input "0665198516"
type input "380665198516"
click at [264, 33] on icon "submit" at bounding box center [265, 33] width 6 height 4
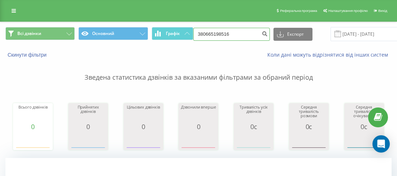
drag, startPoint x: 245, startPoint y: 35, endPoint x: 205, endPoint y: 31, distance: 39.9
click at [205, 31] on input "380665198516" at bounding box center [231, 34] width 77 height 13
paste input "0672355353"
type input "380672355353"
click at [262, 35] on icon "submit" at bounding box center [265, 33] width 6 height 4
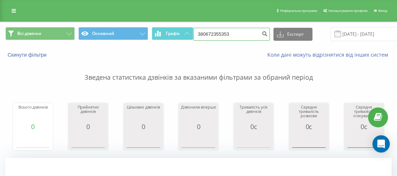
drag, startPoint x: 230, startPoint y: 33, endPoint x: 204, endPoint y: 32, distance: 26.0
click at [203, 32] on input "380672355353" at bounding box center [231, 34] width 77 height 13
paste input "0685834483"
type input "380685834483"
click at [262, 35] on icon "submit" at bounding box center [265, 33] width 6 height 4
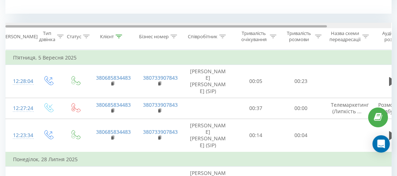
scroll to position [0, 3]
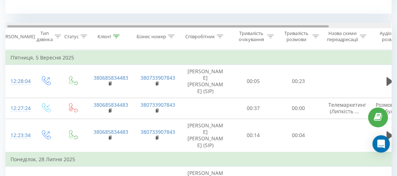
click at [325, 27] on div at bounding box center [198, 25] width 386 height 5
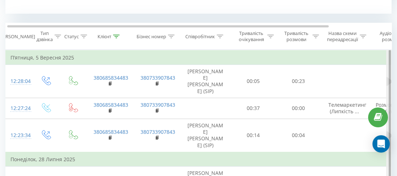
click at [389, 79] on div at bounding box center [389, 151] width 2 height 202
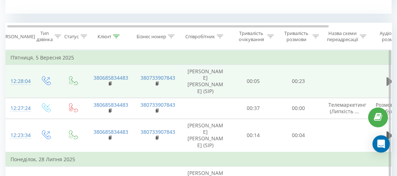
click at [385, 81] on button at bounding box center [389, 81] width 11 height 11
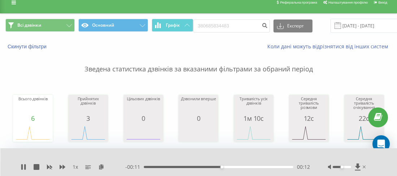
scroll to position [0, 0]
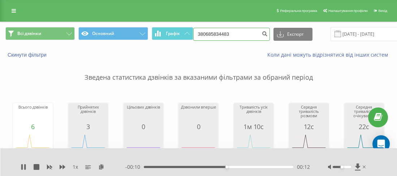
drag, startPoint x: 228, startPoint y: 37, endPoint x: 202, endPoint y: 33, distance: 25.9
click at [202, 33] on input "380685834483" at bounding box center [231, 34] width 77 height 13
paste input "0503620545"
type input "380503620545"
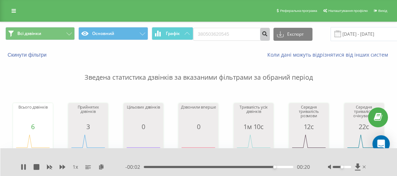
click at [263, 30] on button "submit" at bounding box center [265, 34] width 10 height 13
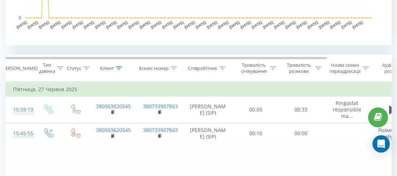
scroll to position [289, 0]
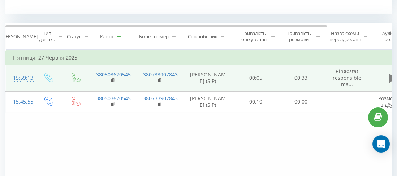
click at [389, 79] on icon at bounding box center [392, 78] width 6 height 9
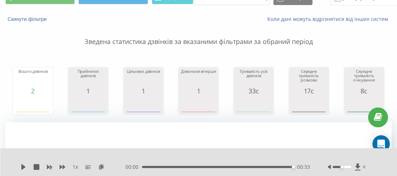
scroll to position [0, 0]
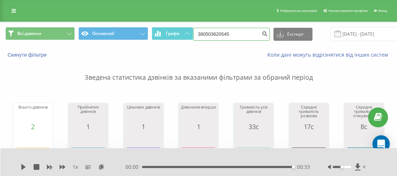
drag, startPoint x: 209, startPoint y: 35, endPoint x: 203, endPoint y: 33, distance: 6.4
click at [203, 33] on input "380503620545" at bounding box center [231, 34] width 77 height 13
paste input "0666101578"
type input "380666101578"
click at [259, 29] on div "Всі дзвінки Основний Графік 380666101578 Експорт .csv .xls .xlsx [DATE] - [DATE]" at bounding box center [198, 34] width 396 height 24
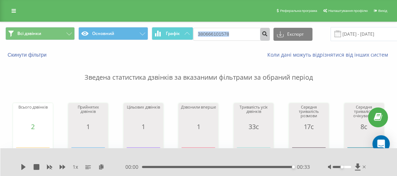
drag, startPoint x: 259, startPoint y: 31, endPoint x: 258, endPoint y: 38, distance: 6.7
click at [260, 38] on button "submit" at bounding box center [265, 34] width 10 height 13
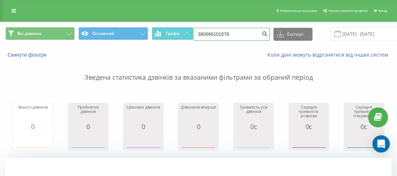
drag, startPoint x: 236, startPoint y: 32, endPoint x: 204, endPoint y: 32, distance: 32.1
click at [204, 32] on input "380666101578" at bounding box center [231, 34] width 77 height 13
paste input "0506180565"
type input "380506180565"
click at [262, 33] on icon "submit" at bounding box center [265, 33] width 6 height 4
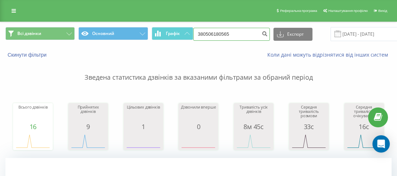
click at [203, 30] on input "380506180565" at bounding box center [231, 34] width 77 height 13
paste input "0973696900"
type input "380973696900"
click at [262, 35] on icon "submit" at bounding box center [265, 33] width 6 height 4
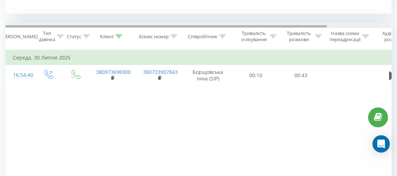
scroll to position [0, 5]
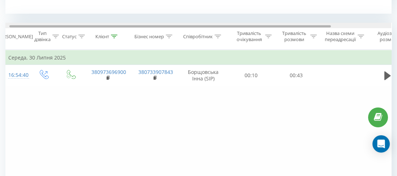
drag, startPoint x: 320, startPoint y: 26, endPoint x: 323, endPoint y: 26, distance: 4.0
click at [323, 26] on div at bounding box center [169, 26] width 321 height 2
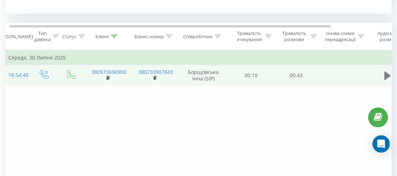
click at [385, 71] on icon at bounding box center [387, 75] width 6 height 9
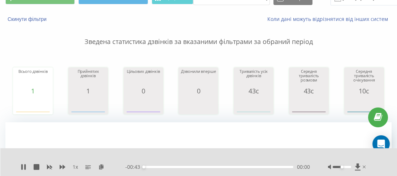
scroll to position [0, 0]
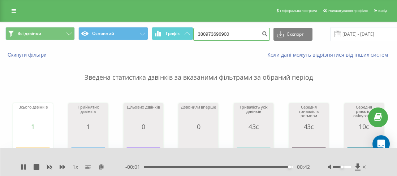
drag, startPoint x: 234, startPoint y: 31, endPoint x: 202, endPoint y: 34, distance: 31.9
click at [202, 34] on input "380973696900" at bounding box center [231, 34] width 77 height 13
paste input "0737795956"
type input "380737795956"
drag, startPoint x: 270, startPoint y: 28, endPoint x: 264, endPoint y: 33, distance: 7.7
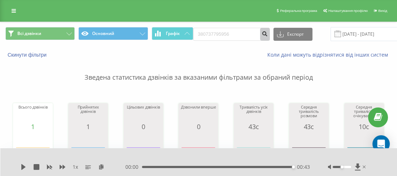
click at [269, 30] on div "380737795956 Експорт .csv .xls .xlsx 22.06.2025 - 22.09.2025" at bounding box center [305, 34] width 225 height 14
click at [264, 33] on button "submit" at bounding box center [265, 34] width 10 height 13
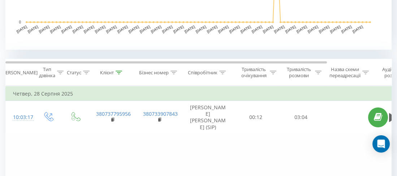
scroll to position [325, 0]
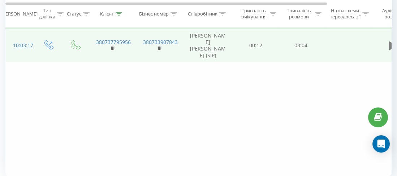
click at [388, 44] on button at bounding box center [392, 45] width 11 height 11
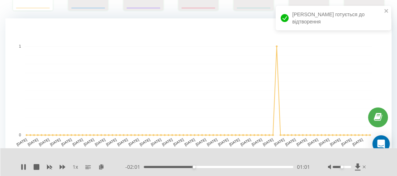
scroll to position [253, 0]
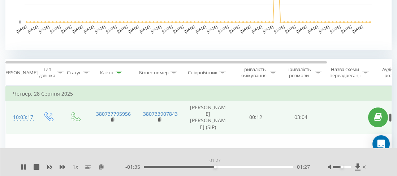
click at [215, 166] on div "01:27" at bounding box center [218, 167] width 149 height 2
click at [226, 167] on div "01:41" at bounding box center [218, 167] width 149 height 2
click at [238, 167] on div "01:55" at bounding box center [218, 167] width 149 height 2
click at [252, 166] on div "01:56" at bounding box center [218, 167] width 149 height 2
drag, startPoint x: 261, startPoint y: 166, endPoint x: 265, endPoint y: 166, distance: 4.3
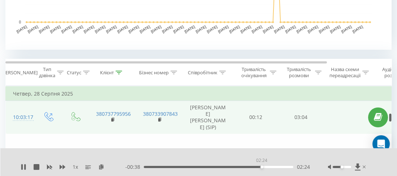
click at [261, 166] on div "02:24" at bounding box center [218, 167] width 149 height 2
click at [269, 166] on div "02:25" at bounding box center [218, 167] width 149 height 2
click at [282, 166] on div "02:45" at bounding box center [218, 167] width 149 height 2
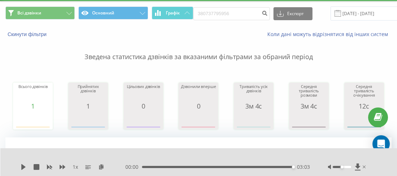
scroll to position [0, 0]
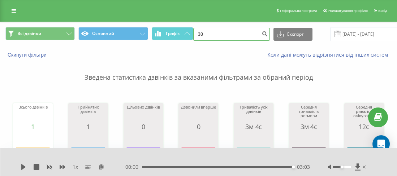
drag, startPoint x: 238, startPoint y: 35, endPoint x: 203, endPoint y: 33, distance: 35.8
click at [203, 33] on input "38" at bounding box center [231, 34] width 77 height 13
paste input "0970875132"
type input "380970875132"
click at [260, 35] on button "submit" at bounding box center [265, 34] width 10 height 13
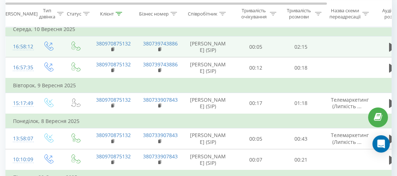
scroll to position [325, 0]
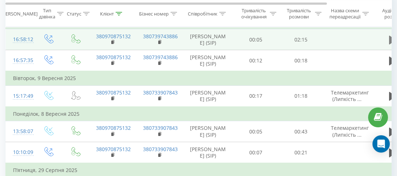
click at [390, 44] on icon at bounding box center [392, 39] width 6 height 9
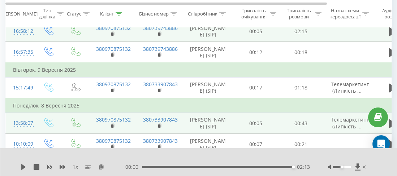
scroll to position [379, 0]
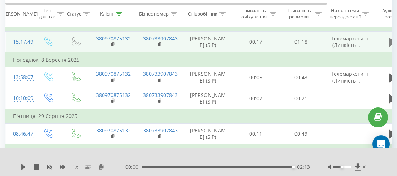
click at [388, 48] on button at bounding box center [392, 42] width 11 height 11
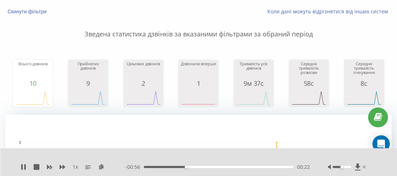
scroll to position [0, 0]
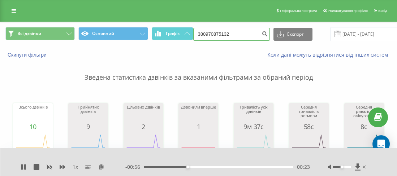
drag, startPoint x: 246, startPoint y: 37, endPoint x: 203, endPoint y: 33, distance: 43.1
click at [203, 33] on input "380970875132" at bounding box center [231, 34] width 77 height 13
paste input "0688389528"
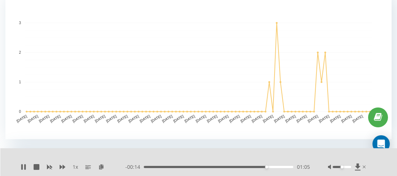
scroll to position [162, 0]
type input "380688389528"
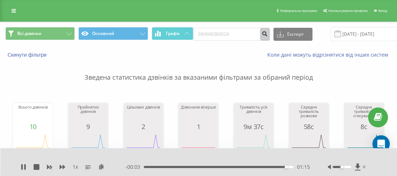
click at [262, 34] on icon "submit" at bounding box center [265, 33] width 6 height 4
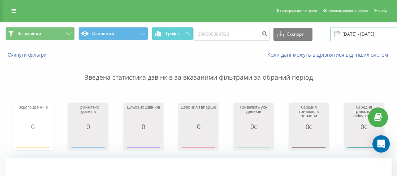
click at [359, 33] on input "[DATE] - [DATE]" at bounding box center [373, 34] width 87 height 14
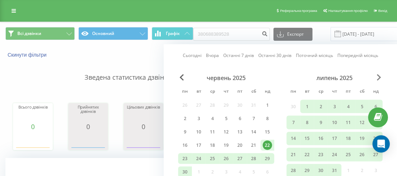
click at [379, 79] on span "Next Month" at bounding box center [379, 77] width 4 height 6
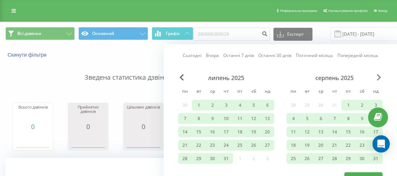
click at [379, 79] on span "Next Month" at bounding box center [379, 77] width 4 height 6
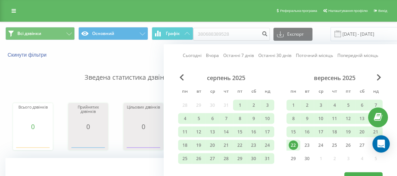
click at [294, 147] on div "22" at bounding box center [292, 145] width 9 height 9
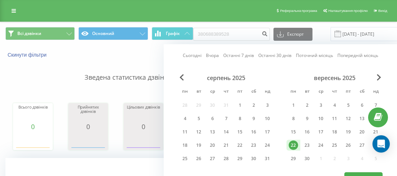
click at [186, 79] on div "серпень 2025" at bounding box center [226, 77] width 96 height 7
click at [181, 77] on span "Previous Month" at bounding box center [181, 77] width 4 height 6
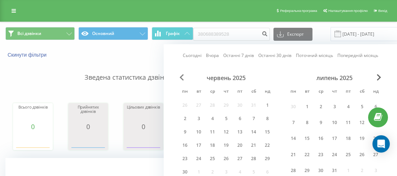
click at [181, 77] on span "Previous Month" at bounding box center [181, 77] width 4 height 6
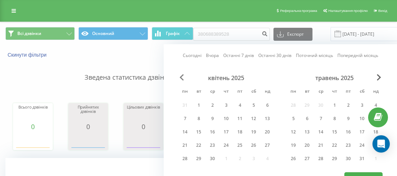
click at [181, 77] on span "Previous Month" at bounding box center [181, 77] width 4 height 6
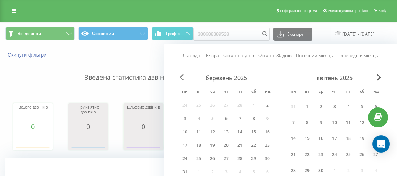
click at [181, 77] on span "Previous Month" at bounding box center [181, 77] width 4 height 6
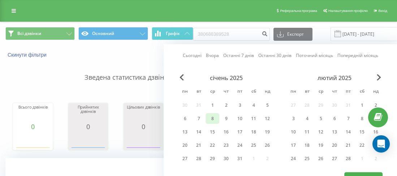
drag, startPoint x: 211, startPoint y: 119, endPoint x: 219, endPoint y: 120, distance: 8.0
click at [211, 119] on div "8" at bounding box center [212, 118] width 9 height 9
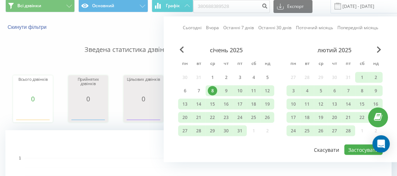
scroll to position [36, 0]
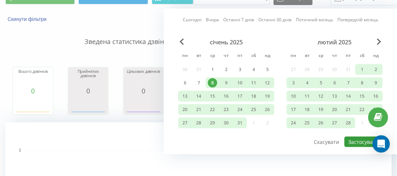
click at [361, 137] on button "Застосувати" at bounding box center [363, 142] width 38 height 10
type input "[DATE] - [DATE]"
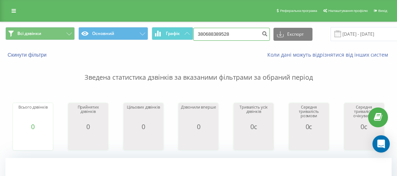
drag, startPoint x: 221, startPoint y: 32, endPoint x: 207, endPoint y: 32, distance: 13.7
click at [205, 31] on input "380688389528" at bounding box center [231, 34] width 77 height 13
paste input "0632797632"
type input "380632797632"
click at [260, 35] on button "submit" at bounding box center [265, 34] width 10 height 13
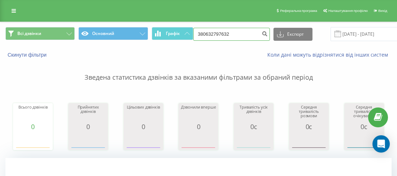
drag, startPoint x: 218, startPoint y: 34, endPoint x: 203, endPoint y: 33, distance: 15.9
click at [203, 33] on input "380632797632" at bounding box center [231, 34] width 77 height 13
paste input "0674837424"
type input "380674837424"
click at [262, 34] on icon "submit" at bounding box center [265, 33] width 6 height 4
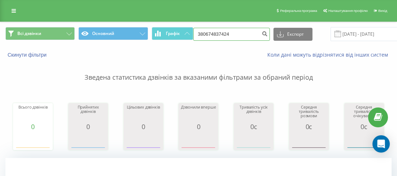
drag, startPoint x: 238, startPoint y: 33, endPoint x: 204, endPoint y: 31, distance: 34.3
click at [204, 31] on input "380674837424" at bounding box center [231, 34] width 77 height 13
paste input "0973183154"
type input "380973183154"
click at [260, 38] on button "submit" at bounding box center [265, 34] width 10 height 13
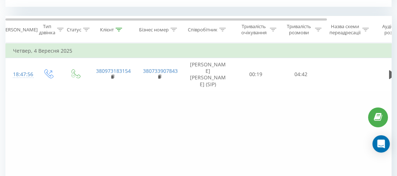
scroll to position [325, 0]
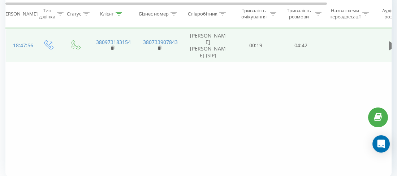
click at [389, 45] on icon at bounding box center [392, 46] width 6 height 9
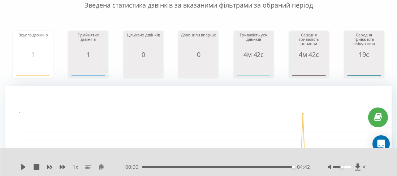
scroll to position [0, 0]
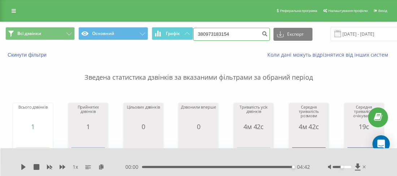
drag, startPoint x: 247, startPoint y: 35, endPoint x: 201, endPoint y: 33, distance: 45.2
click at [201, 33] on input "380973183154" at bounding box center [231, 34] width 77 height 13
paste input "0675684343"
type input "380675684343"
click at [264, 32] on button "submit" at bounding box center [265, 34] width 10 height 13
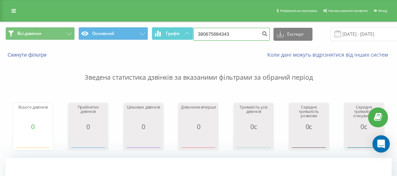
drag, startPoint x: 214, startPoint y: 34, endPoint x: 207, endPoint y: 34, distance: 7.3
click at [203, 33] on input "380675684343" at bounding box center [231, 34] width 77 height 13
paste input "0983862501"
type input "380983862501"
click at [260, 31] on button "submit" at bounding box center [265, 34] width 10 height 13
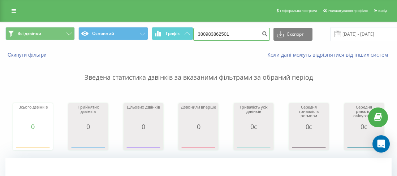
click at [203, 34] on input "380983862501" at bounding box center [231, 34] width 77 height 13
paste input "0505145897"
type input "380505145897"
click at [260, 37] on button "submit" at bounding box center [265, 34] width 10 height 13
click at [262, 35] on icon "submit" at bounding box center [265, 33] width 6 height 4
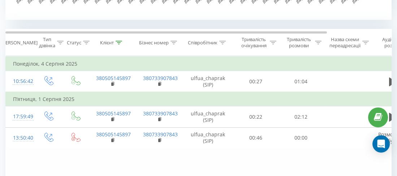
scroll to position [325, 0]
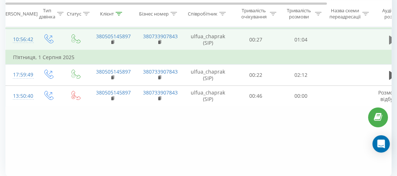
click at [389, 40] on icon at bounding box center [392, 39] width 6 height 9
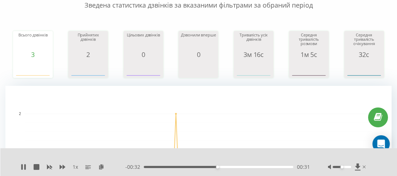
scroll to position [0, 0]
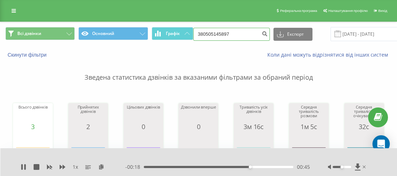
drag, startPoint x: 235, startPoint y: 34, endPoint x: 204, endPoint y: 34, distance: 31.1
click at [204, 34] on input "380505145897" at bounding box center [231, 34] width 77 height 13
paste input "[PHONE_NUMBER]"
click at [214, 34] on input "[PHONE_NUMBER]" at bounding box center [231, 34] width 77 height 13
click at [205, 33] on input "38(050 909 47 99" at bounding box center [231, 34] width 77 height 13
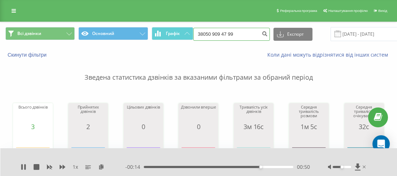
click at [221, 32] on input "38050 909 47 99" at bounding box center [231, 34] width 77 height 13
click at [226, 33] on input "38050 90947 99" at bounding box center [231, 34] width 77 height 13
click at [212, 32] on input "38050 9094799" at bounding box center [231, 34] width 77 height 13
type input "380509094799"
click at [260, 37] on button "submit" at bounding box center [265, 34] width 10 height 13
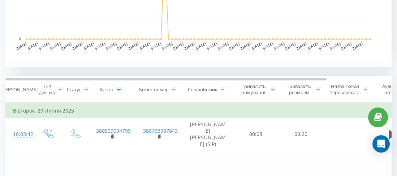
scroll to position [272, 0]
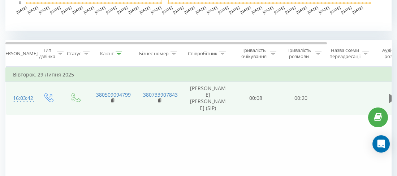
click at [391, 96] on icon at bounding box center [392, 98] width 6 height 9
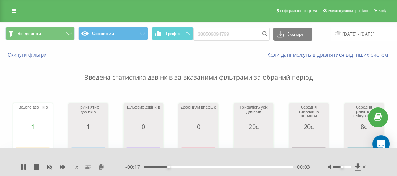
scroll to position [0, 0]
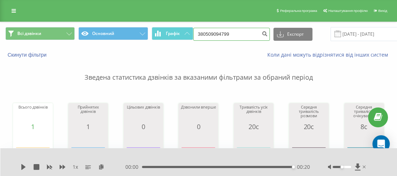
drag, startPoint x: 238, startPoint y: 33, endPoint x: 204, endPoint y: 36, distance: 34.1
click at [204, 36] on input "380509094799" at bounding box center [231, 34] width 77 height 13
paste input "0959294668"
type input "380959294668"
click at [262, 33] on icon "submit" at bounding box center [265, 33] width 6 height 4
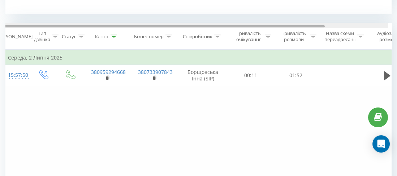
scroll to position [0, 6]
drag, startPoint x: 324, startPoint y: 26, endPoint x: 329, endPoint y: 25, distance: 5.1
click at [324, 25] on div at bounding box center [163, 26] width 321 height 2
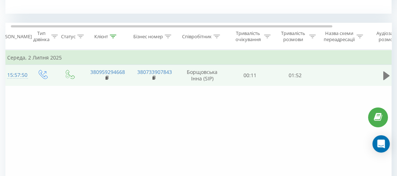
click at [384, 73] on icon at bounding box center [386, 75] width 6 height 9
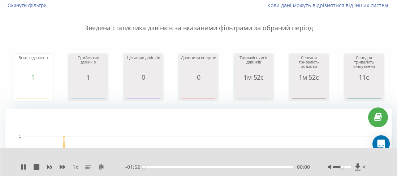
scroll to position [0, 0]
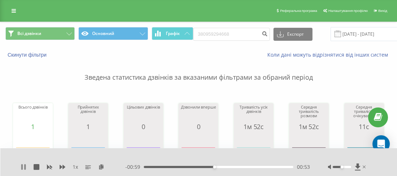
click at [25, 166] on icon at bounding box center [24, 167] width 1 height 6
drag, startPoint x: 206, startPoint y: 34, endPoint x: 203, endPoint y: 33, distance: 3.8
click at [203, 33] on input "380959294668" at bounding box center [231, 34] width 77 height 13
paste input "0983094847"
type input "380983094847"
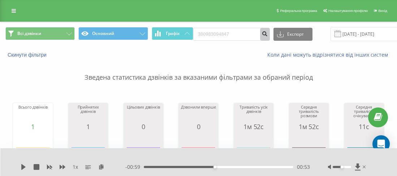
click at [262, 31] on icon "submit" at bounding box center [265, 33] width 6 height 4
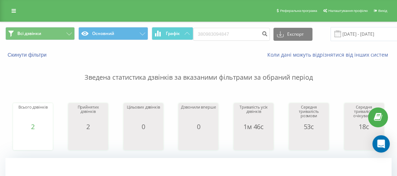
scroll to position [289, 0]
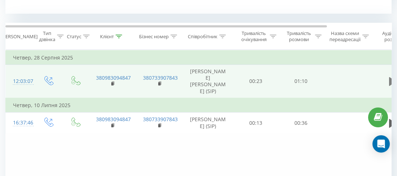
click at [388, 82] on button at bounding box center [392, 81] width 11 height 11
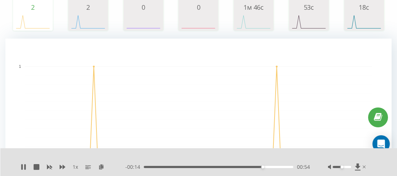
scroll to position [0, 0]
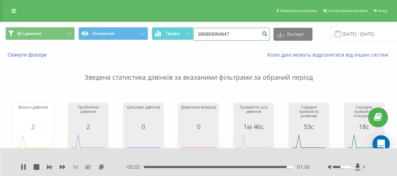
drag, startPoint x: 216, startPoint y: 33, endPoint x: 203, endPoint y: 31, distance: 13.2
click at [203, 31] on input "380983094847" at bounding box center [231, 34] width 77 height 13
paste input "0995451481"
type input "380995451481"
click at [262, 33] on icon "submit" at bounding box center [265, 33] width 6 height 4
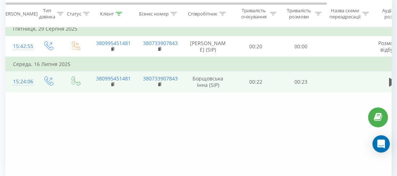
scroll to position [325, 0]
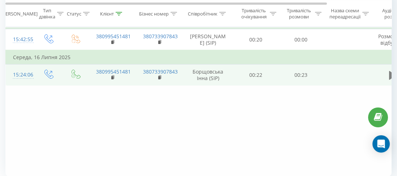
click at [389, 73] on icon at bounding box center [392, 75] width 6 height 9
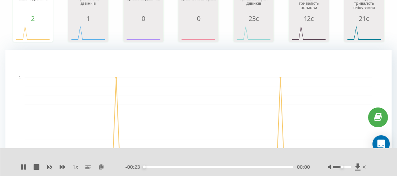
scroll to position [0, 0]
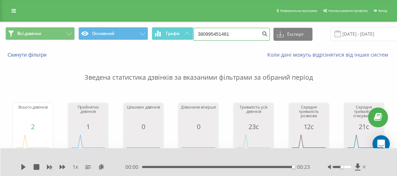
drag, startPoint x: 240, startPoint y: 35, endPoint x: 203, endPoint y: 32, distance: 37.3
click at [203, 32] on input "380995451481" at bounding box center [231, 34] width 77 height 13
paste input "0985195805"
type input "380985195805"
click at [262, 34] on icon "submit" at bounding box center [265, 33] width 6 height 4
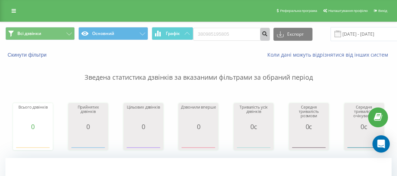
drag, startPoint x: 253, startPoint y: 35, endPoint x: 237, endPoint y: 31, distance: 16.0
click at [217, 32] on form "380985195805" at bounding box center [231, 34] width 77 height 13
drag, startPoint x: 238, startPoint y: 31, endPoint x: 203, endPoint y: 34, distance: 35.5
click at [203, 34] on input "380985195805" at bounding box center [231, 34] width 77 height 13
paste input "0981708731"
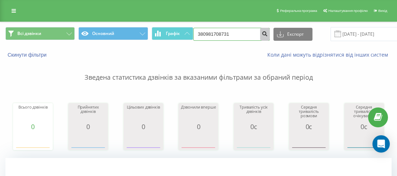
type input "380981708731"
click at [262, 35] on icon "submit" at bounding box center [265, 33] width 6 height 4
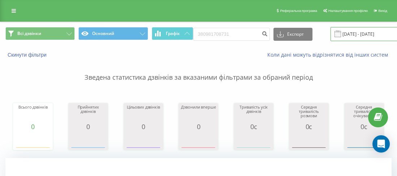
click at [362, 32] on input "[DATE] - [DATE]" at bounding box center [373, 34] width 87 height 14
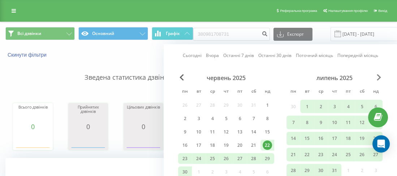
click at [377, 79] on span "Next Month" at bounding box center [379, 77] width 4 height 6
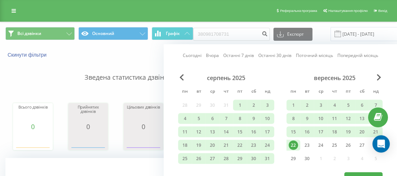
click at [294, 143] on div "22" at bounding box center [292, 145] width 9 height 9
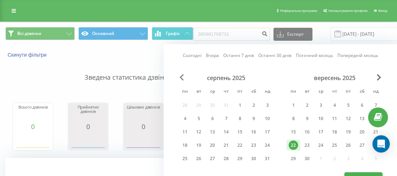
click at [180, 79] on span "Previous Month" at bounding box center [181, 77] width 4 height 6
click at [180, 78] on span "Previous Month" at bounding box center [181, 77] width 4 height 6
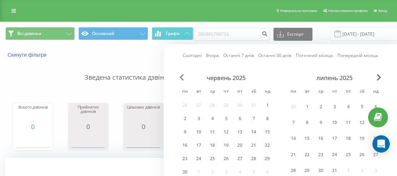
click at [180, 78] on span "Previous Month" at bounding box center [181, 77] width 4 height 6
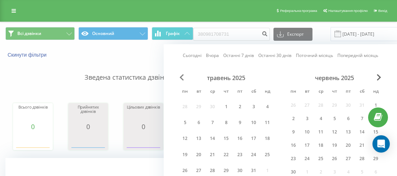
click at [180, 78] on span "Previous Month" at bounding box center [181, 77] width 4 height 6
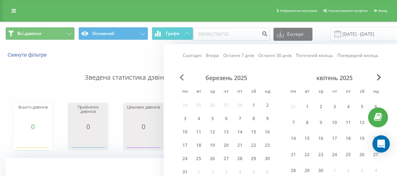
click at [180, 78] on span "Previous Month" at bounding box center [181, 77] width 4 height 6
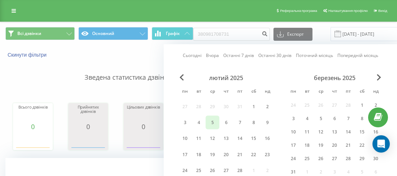
drag, startPoint x: 216, startPoint y: 115, endPoint x: 212, endPoint y: 120, distance: 6.1
click at [216, 116] on div "5" at bounding box center [212, 122] width 14 height 13
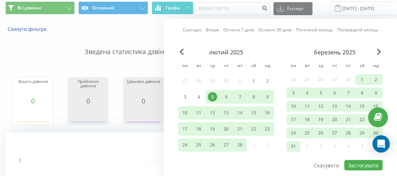
scroll to position [36, 0]
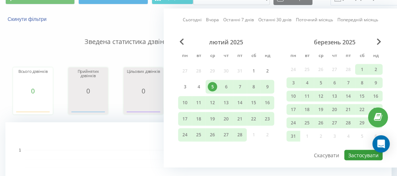
click at [358, 150] on button "Застосувати" at bounding box center [363, 155] width 38 height 10
type input "[DATE] - [DATE]"
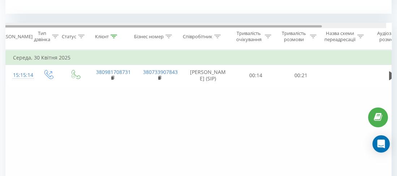
scroll to position [0, 5]
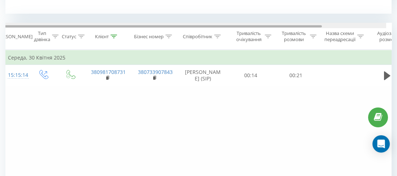
drag, startPoint x: 321, startPoint y: 27, endPoint x: 325, endPoint y: 27, distance: 4.3
click at [322, 27] on div at bounding box center [160, 26] width 321 height 2
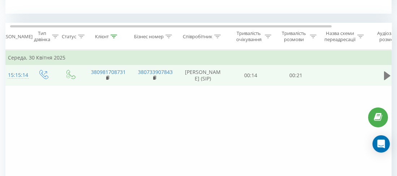
click at [386, 76] on icon at bounding box center [387, 75] width 6 height 9
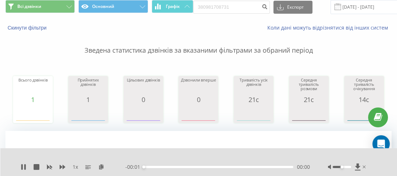
scroll to position [0, 0]
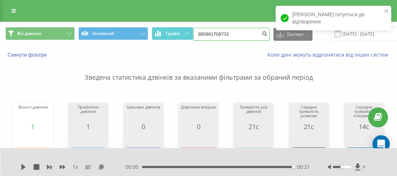
drag, startPoint x: 242, startPoint y: 38, endPoint x: 204, endPoint y: 31, distance: 38.1
click at [204, 31] on input "380981708731" at bounding box center [231, 34] width 77 height 13
paste input "0987037373"
type input "380987037373"
click at [260, 32] on button "submit" at bounding box center [265, 34] width 10 height 13
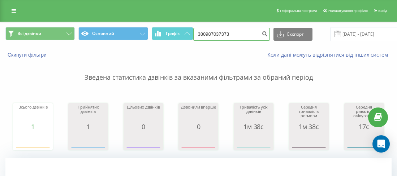
click at [205, 32] on input "380987037373" at bounding box center [231, 34] width 77 height 13
paste input "0638399555"
type input "380638399555"
click at [262, 31] on icon "submit" at bounding box center [265, 33] width 6 height 4
drag, startPoint x: 223, startPoint y: 34, endPoint x: 204, endPoint y: 32, distance: 19.9
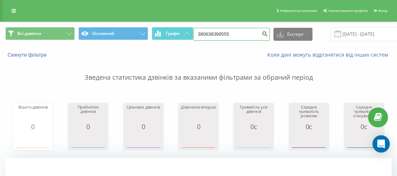
click at [203, 32] on input "380638399555" at bounding box center [231, 34] width 77 height 13
paste input "0976861945"
type input "380976861945"
click at [262, 35] on icon "submit" at bounding box center [265, 33] width 6 height 4
click at [359, 33] on input "[DATE] - [DATE]" at bounding box center [373, 34] width 87 height 14
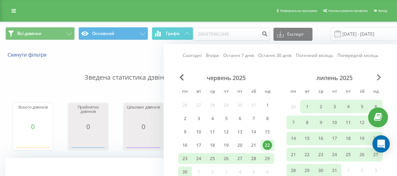
click at [378, 78] on span "Next Month" at bounding box center [379, 77] width 4 height 6
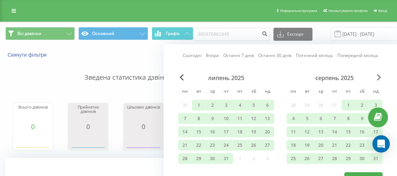
click at [378, 78] on span "Next Month" at bounding box center [379, 77] width 4 height 6
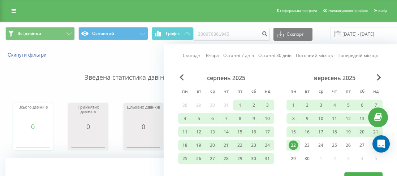
click at [295, 142] on div "22" at bounding box center [292, 145] width 9 height 9
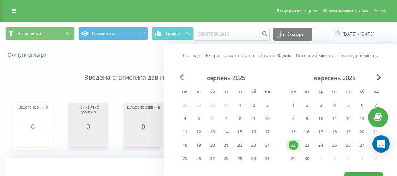
click at [181, 76] on span "Previous Month" at bounding box center [181, 77] width 4 height 6
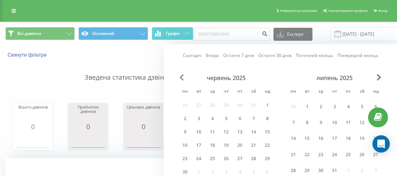
click at [181, 76] on span "Previous Month" at bounding box center [181, 77] width 4 height 6
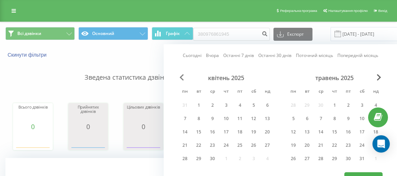
click at [181, 76] on span "Previous Month" at bounding box center [181, 77] width 4 height 6
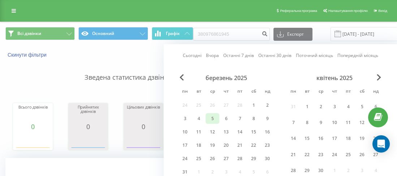
click at [213, 119] on div "5" at bounding box center [212, 118] width 9 height 9
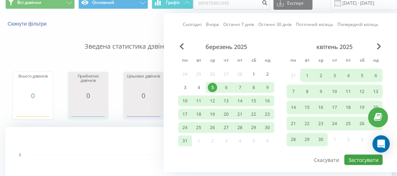
scroll to position [36, 0]
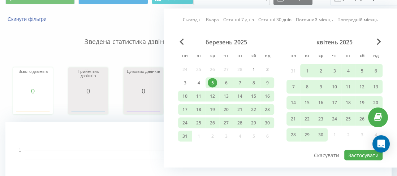
drag, startPoint x: 367, startPoint y: 158, endPoint x: 354, endPoint y: 158, distance: 13.0
click at [367, 157] on div "Сьогодні Вчора Останні 7 днів Останні 30 днів Поточний місяць Попередній місяць…" at bounding box center [280, 88] width 233 height 159
click at [353, 154] on button "Застосувати" at bounding box center [363, 155] width 38 height 10
type input "05.03.2025 - 22.09.2025"
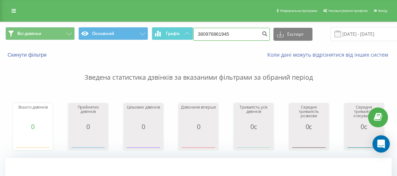
drag, startPoint x: 235, startPoint y: 30, endPoint x: 204, endPoint y: 29, distance: 31.1
click at [204, 29] on input "380976861945" at bounding box center [231, 34] width 77 height 13
paste input "0500640258"
type input "380500640258"
click at [261, 37] on button "submit" at bounding box center [265, 34] width 10 height 13
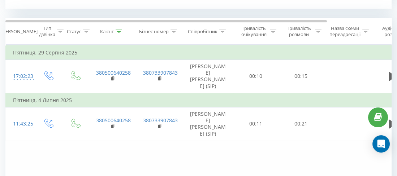
scroll to position [289, 0]
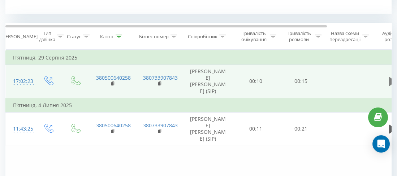
click at [387, 81] on button at bounding box center [392, 81] width 11 height 11
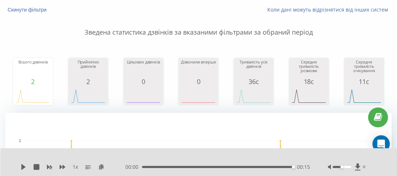
scroll to position [0, 0]
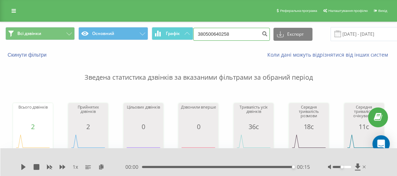
drag, startPoint x: 237, startPoint y: 32, endPoint x: 205, endPoint y: 31, distance: 32.1
click at [205, 31] on input "380500640258" at bounding box center [231, 34] width 77 height 13
paste input "0502032190"
type input "380502032190"
click at [260, 37] on button "submit" at bounding box center [265, 34] width 10 height 13
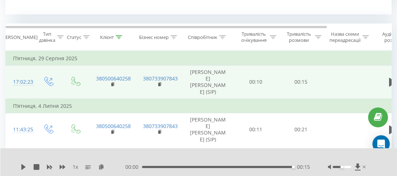
scroll to position [289, 0]
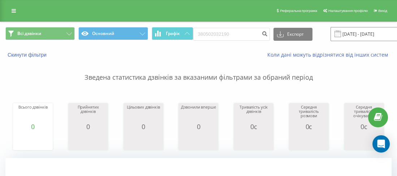
drag, startPoint x: 372, startPoint y: 31, endPoint x: 372, endPoint y: 36, distance: 5.4
click at [372, 31] on input "[DATE] - [DATE]" at bounding box center [373, 34] width 87 height 14
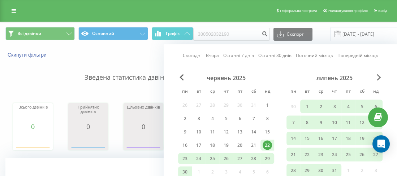
click at [377, 75] on span "Next Month" at bounding box center [379, 77] width 4 height 6
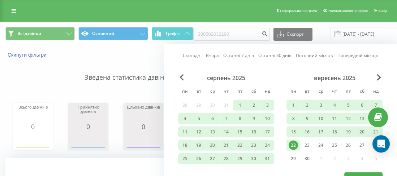
click at [297, 143] on div "22" at bounding box center [292, 145] width 9 height 9
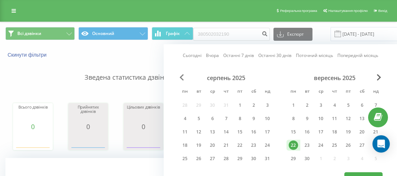
click at [183, 77] on span "Previous Month" at bounding box center [181, 77] width 4 height 6
click at [182, 77] on span "Previous Month" at bounding box center [181, 77] width 4 height 6
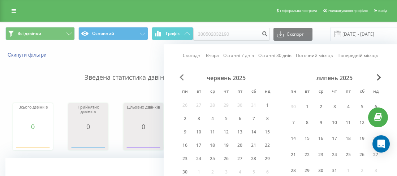
click at [182, 77] on span "Previous Month" at bounding box center [181, 77] width 4 height 6
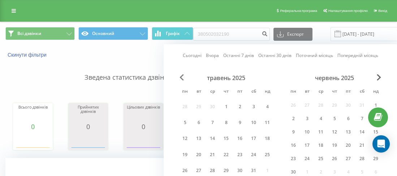
click at [182, 77] on span "Previous Month" at bounding box center [181, 77] width 4 height 6
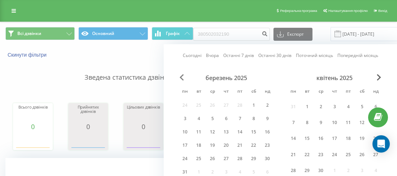
click at [182, 77] on span "Previous Month" at bounding box center [181, 77] width 4 height 6
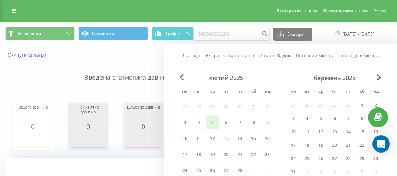
click at [208, 123] on div "5" at bounding box center [212, 122] width 9 height 9
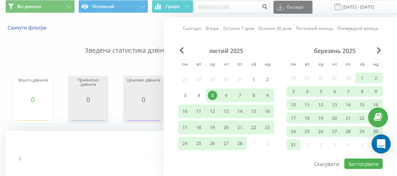
scroll to position [36, 0]
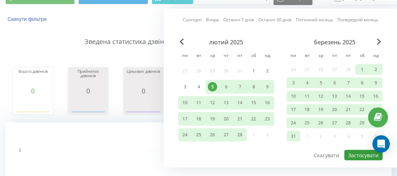
drag, startPoint x: 368, startPoint y: 152, endPoint x: 326, endPoint y: 166, distance: 43.8
click at [367, 152] on button "Застосувати" at bounding box center [363, 155] width 38 height 10
type input "05.02.2025 - 22.09.2025"
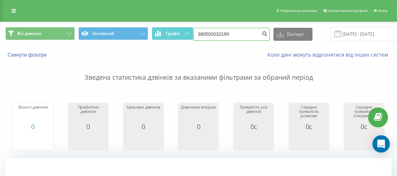
drag, startPoint x: 227, startPoint y: 34, endPoint x: 203, endPoint y: 31, distance: 24.3
click at [203, 31] on input "380502032190" at bounding box center [231, 34] width 77 height 13
paste input "0683153499"
type input "380683153499"
click at [262, 34] on icon "submit" at bounding box center [265, 33] width 6 height 4
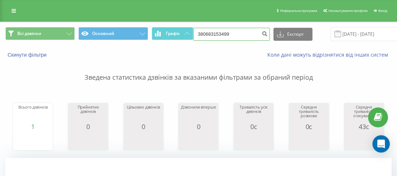
drag, startPoint x: 238, startPoint y: 37, endPoint x: 205, endPoint y: 32, distance: 33.2
click at [204, 32] on input "380683153499" at bounding box center [231, 34] width 77 height 13
paste input "0504479693"
click at [199, 30] on input "30504479693" at bounding box center [231, 34] width 77 height 13
type input "380504479693"
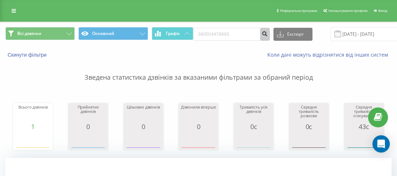
click at [262, 35] on icon "submit" at bounding box center [265, 33] width 6 height 4
drag, startPoint x: 242, startPoint y: 29, endPoint x: 208, endPoint y: 30, distance: 33.6
click at [205, 28] on input "380504479693" at bounding box center [231, 34] width 77 height 13
paste input "0665198516"
type input "380665198516"
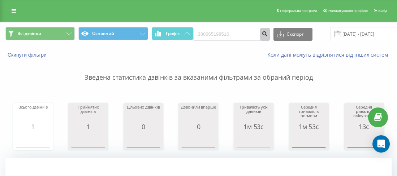
click at [264, 35] on button "submit" at bounding box center [265, 34] width 10 height 13
drag, startPoint x: 245, startPoint y: 35, endPoint x: 204, endPoint y: 34, distance: 41.5
click at [204, 34] on input "380665198516" at bounding box center [231, 34] width 77 height 13
paste input "0666101578"
type input "380666101578"
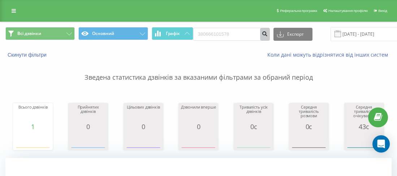
click at [260, 39] on button "submit" at bounding box center [265, 34] width 10 height 13
drag, startPoint x: 239, startPoint y: 38, endPoint x: 207, endPoint y: 33, distance: 32.9
click at [203, 33] on input "380666101578" at bounding box center [231, 34] width 77 height 13
paste input "0973696900"
drag, startPoint x: 255, startPoint y: 27, endPoint x: 259, endPoint y: 30, distance: 4.7
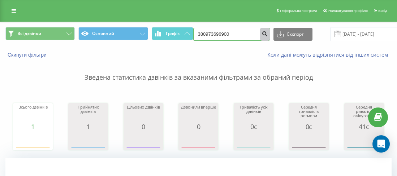
click at [256, 28] on form "380973696900" at bounding box center [231, 34] width 77 height 13
type input "380973696900"
click at [260, 31] on button "submit" at bounding box center [265, 34] width 10 height 13
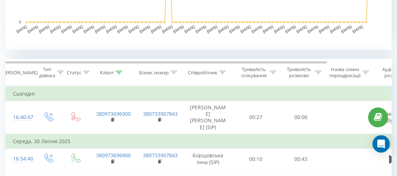
scroll to position [351, 0]
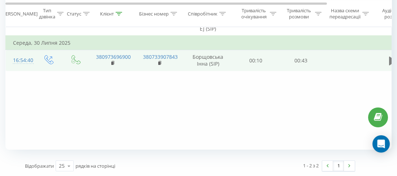
click at [389, 60] on icon at bounding box center [392, 60] width 6 height 9
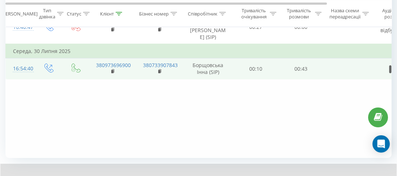
scroll to position [307, 0]
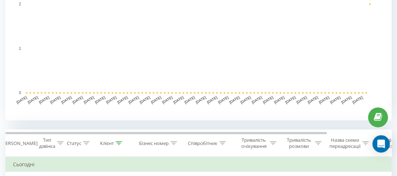
scroll to position [253, 0]
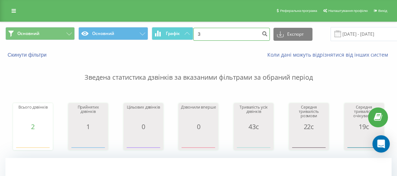
drag, startPoint x: 216, startPoint y: 31, endPoint x: 201, endPoint y: 31, distance: 15.2
click at [201, 31] on input "3" at bounding box center [231, 34] width 77 height 13
paste input "0634054551"
type input "380634054551"
click at [262, 35] on icon "submit" at bounding box center [265, 33] width 6 height 4
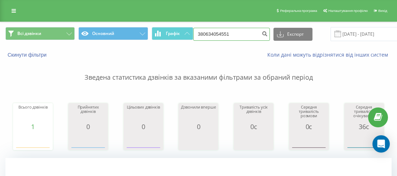
drag, startPoint x: 238, startPoint y: 36, endPoint x: 204, endPoint y: 33, distance: 33.7
click at [204, 33] on input "380634054551" at bounding box center [231, 34] width 77 height 13
drag, startPoint x: 205, startPoint y: 32, endPoint x: 213, endPoint y: 31, distance: 7.7
click at [213, 31] on input "380" at bounding box center [231, 34] width 77 height 13
paste input "0687403699"
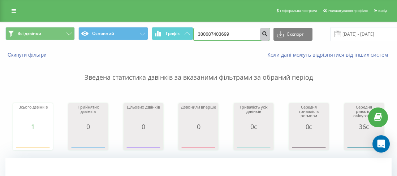
type input "380687403699"
click at [262, 34] on icon "submit" at bounding box center [265, 33] width 6 height 4
drag, startPoint x: 234, startPoint y: 31, endPoint x: 203, endPoint y: 34, distance: 31.2
click at [203, 34] on input "380687403699" at bounding box center [231, 34] width 77 height 13
paste input "0679156920"
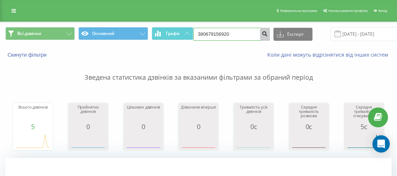
type input "380679156920"
click at [264, 34] on button "submit" at bounding box center [265, 34] width 10 height 13
drag, startPoint x: 240, startPoint y: 36, endPoint x: 201, endPoint y: 34, distance: 39.4
click at [201, 34] on input "380679156920" at bounding box center [231, 34] width 77 height 13
paste input "0930153067"
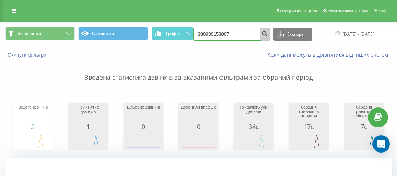
type input "380930153067"
click at [260, 30] on button "submit" at bounding box center [265, 34] width 10 height 13
drag, startPoint x: 234, startPoint y: 33, endPoint x: 204, endPoint y: 33, distance: 29.6
click at [204, 33] on input "380930153067" at bounding box center [231, 34] width 77 height 13
paste input "0962938335"
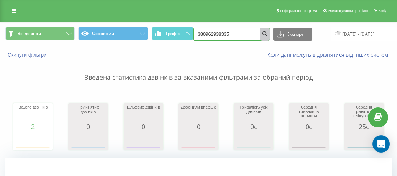
type input "380962938335"
click at [264, 34] on icon "submit" at bounding box center [265, 33] width 6 height 4
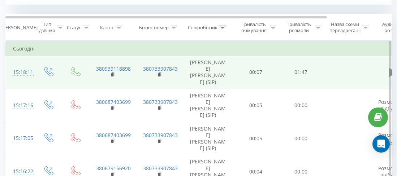
scroll to position [260, 0]
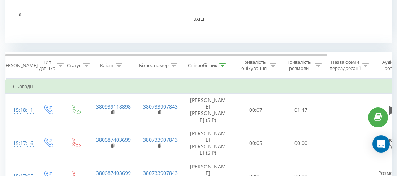
click at [220, 61] on th "Співробітник" at bounding box center [208, 65] width 51 height 27
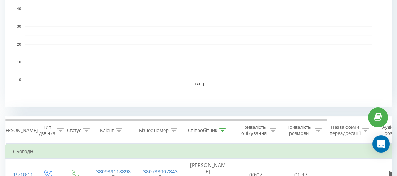
scroll to position [224, 0]
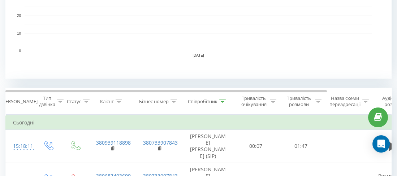
click at [223, 100] on icon at bounding box center [222, 102] width 6 height 4
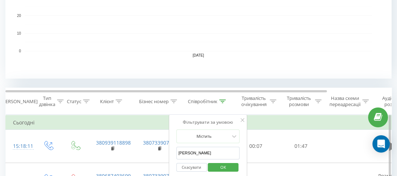
drag, startPoint x: 195, startPoint y: 148, endPoint x: 177, endPoint y: 152, distance: 18.5
click at [177, 152] on input "шашкіна" at bounding box center [208, 153] width 64 height 13
type input "борщовська"
click at [215, 165] on span "OK" at bounding box center [223, 167] width 20 height 11
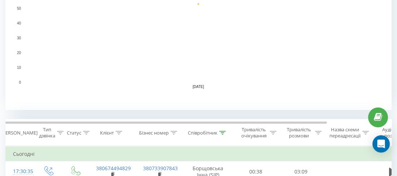
scroll to position [217, 0]
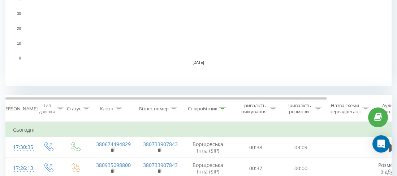
click at [220, 106] on div at bounding box center [222, 109] width 6 height 6
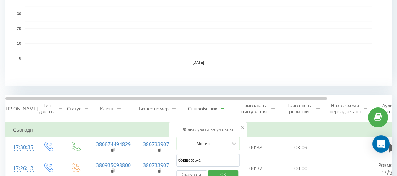
click at [222, 108] on icon at bounding box center [222, 109] width 6 height 4
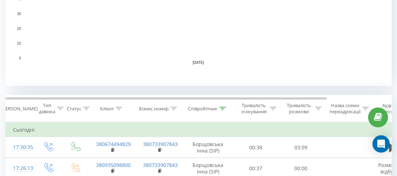
drag, startPoint x: 220, startPoint y: 104, endPoint x: 222, endPoint y: 110, distance: 6.4
click at [220, 104] on th "Співробітник" at bounding box center [208, 108] width 51 height 27
click at [223, 108] on icon at bounding box center [223, 109] width 6 height 4
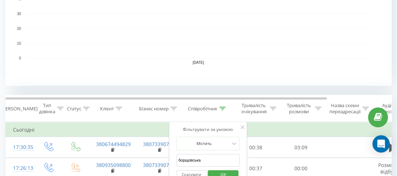
drag, startPoint x: 209, startPoint y: 160, endPoint x: 180, endPoint y: 157, distance: 29.4
click at [178, 159] on input "борщовська" at bounding box center [208, 160] width 64 height 13
type input "гаврилюк"
click at [216, 172] on span "OK" at bounding box center [223, 174] width 20 height 11
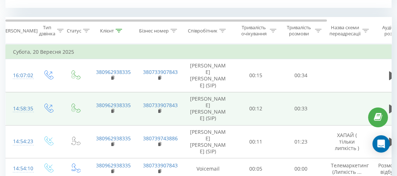
scroll to position [325, 0]
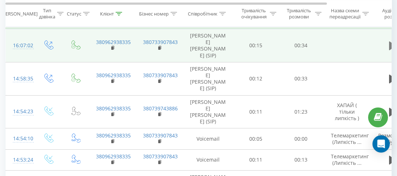
click at [387, 47] on button at bounding box center [392, 45] width 11 height 11
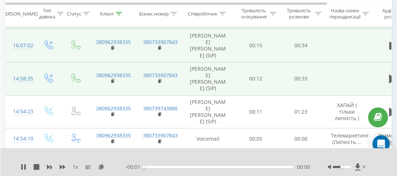
scroll to position [289, 0]
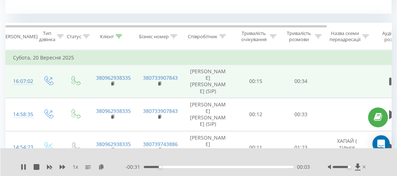
drag, startPoint x: 343, startPoint y: 166, endPoint x: 348, endPoint y: 166, distance: 5.4
click at [348, 166] on div at bounding box center [342, 167] width 18 height 2
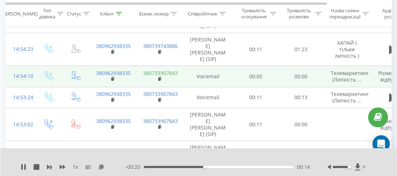
scroll to position [397, 0]
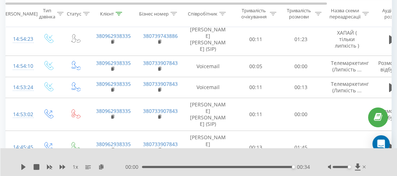
click at [143, 169] on div "00:00 00:34 00:34" at bounding box center [217, 167] width 184 height 7
click at [145, 168] on div "00:34" at bounding box center [217, 167] width 151 height 2
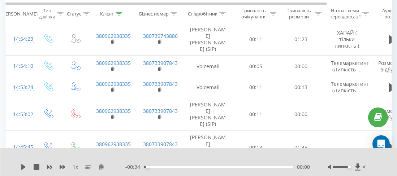
click at [20, 169] on div "1 x - 00:34 00:00 00:00" at bounding box center [198, 162] width 397 height 28
click at [24, 167] on icon at bounding box center [23, 167] width 4 height 6
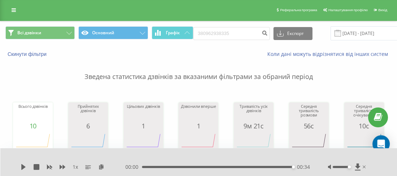
scroll to position [0, 0]
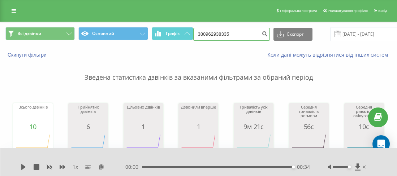
drag, startPoint x: 236, startPoint y: 35, endPoint x: 203, endPoint y: 30, distance: 33.9
click at [202, 30] on input "380962938335" at bounding box center [231, 34] width 77 height 13
paste input "0688389528"
type input "380688389528"
click at [264, 32] on button "submit" at bounding box center [265, 34] width 10 height 13
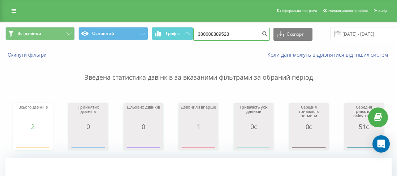
drag, startPoint x: 243, startPoint y: 34, endPoint x: 205, endPoint y: 33, distance: 37.9
click at [204, 32] on input "380688389528" at bounding box center [231, 34] width 77 height 13
paste input "0675684343"
type input "380675684343"
click at [262, 35] on icon "submit" at bounding box center [265, 33] width 6 height 4
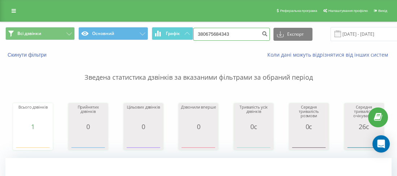
drag, startPoint x: 244, startPoint y: 34, endPoint x: 202, endPoint y: 32, distance: 41.9
click at [202, 32] on input "380675684343" at bounding box center [231, 34] width 77 height 13
paste input "0661850258"
type input "380661850258"
click at [265, 35] on div "380661850258 Експорт .csv .xls .xlsx 22.06.2025 - 22.09.2025" at bounding box center [305, 34] width 225 height 14
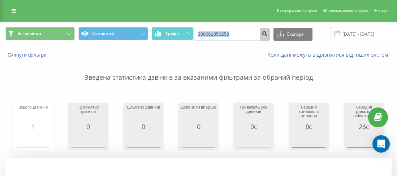
click at [262, 33] on icon "submit" at bounding box center [265, 33] width 6 height 4
drag, startPoint x: 214, startPoint y: 33, endPoint x: 203, endPoint y: 33, distance: 11.2
click at [203, 33] on input "380661850258" at bounding box center [231, 34] width 77 height 13
paste input "0730289326"
type input "380730289326"
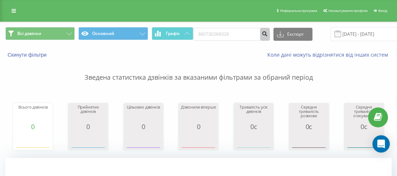
click at [260, 35] on button "submit" at bounding box center [265, 34] width 10 height 13
drag, startPoint x: 242, startPoint y: 34, endPoint x: 203, endPoint y: 32, distance: 39.0
click at [203, 32] on input "38" at bounding box center [231, 34] width 77 height 13
paste input "0983032123"
type input "380983032123"
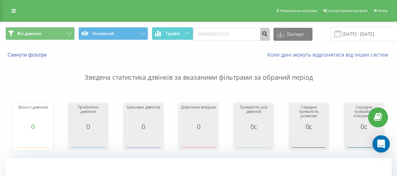
click at [260, 36] on button "submit" at bounding box center [265, 34] width 10 height 13
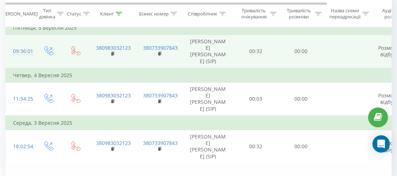
scroll to position [279, 0]
